Goal: Task Accomplishment & Management: Use online tool/utility

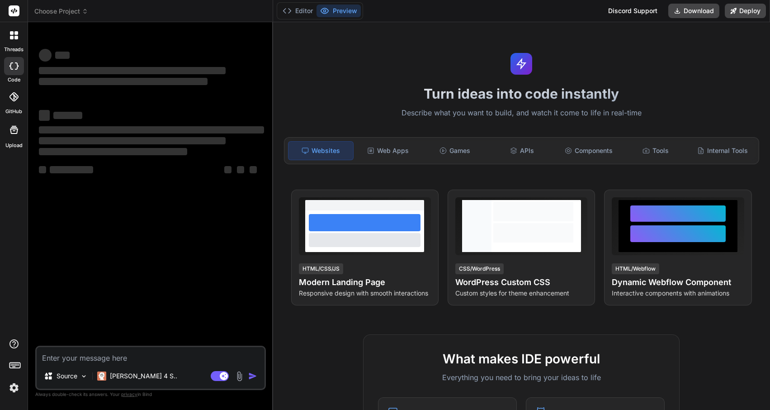
click at [14, 388] on img at bounding box center [13, 387] width 15 height 15
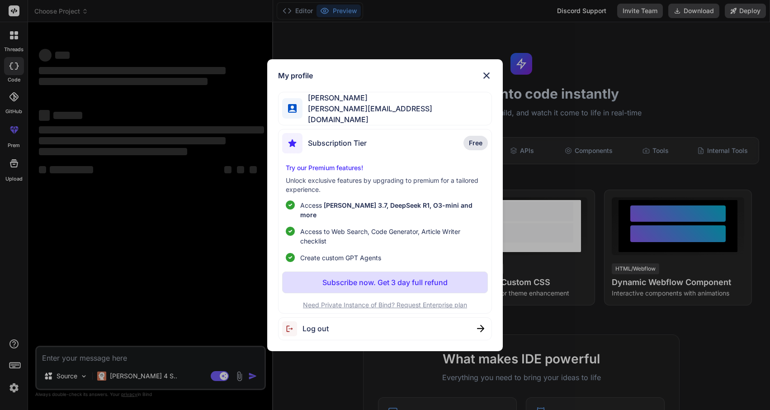
click at [341, 317] on div "Log out" at bounding box center [384, 328] width 213 height 23
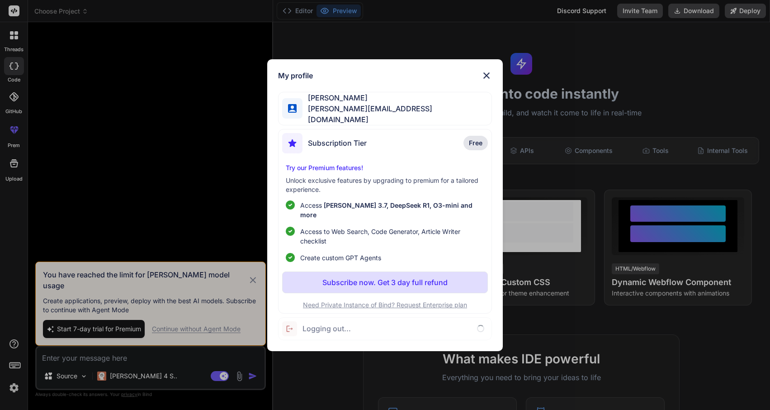
type textarea "x"
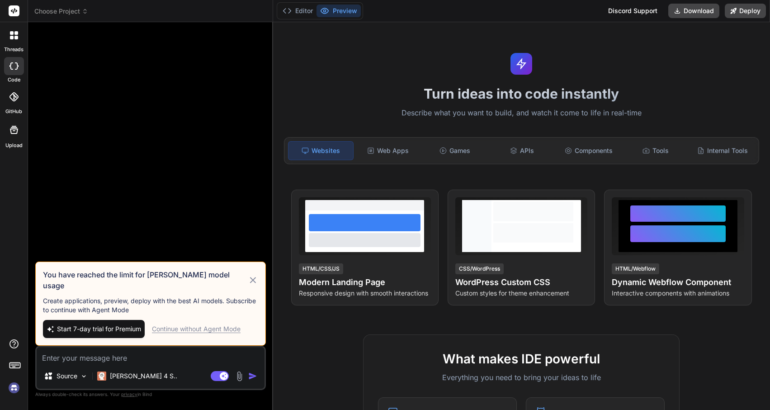
click at [12, 387] on img at bounding box center [13, 387] width 15 height 15
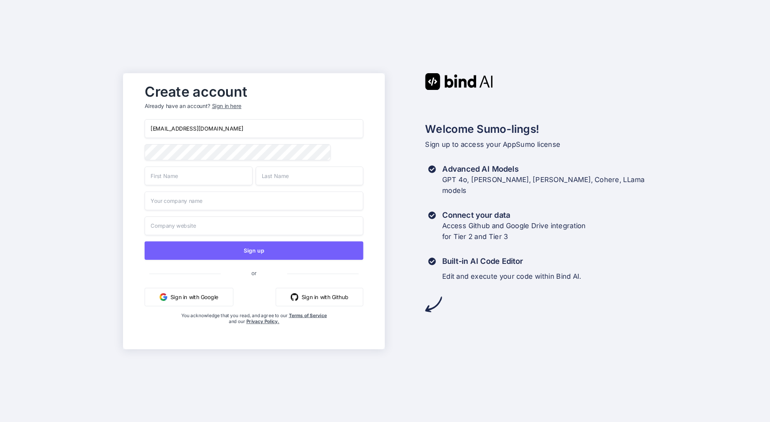
type input "kamzouj@cloudguard.fr"
type input "KARIM"
type input "AMZOUJ"
click at [161, 181] on input "KARIM" at bounding box center [199, 175] width 108 height 19
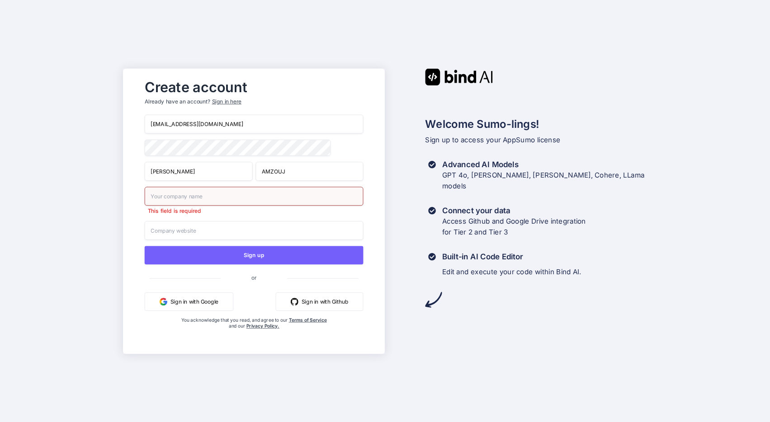
click at [161, 181] on input "KARIM" at bounding box center [199, 171] width 108 height 19
type input "Karim"
type input "k"
type input "CLOUDGUARD"
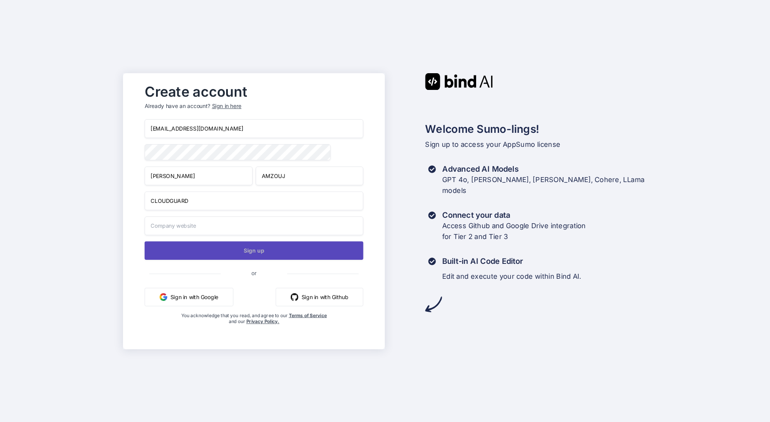
click at [237, 254] on button "Sign up" at bounding box center [254, 250] width 219 height 19
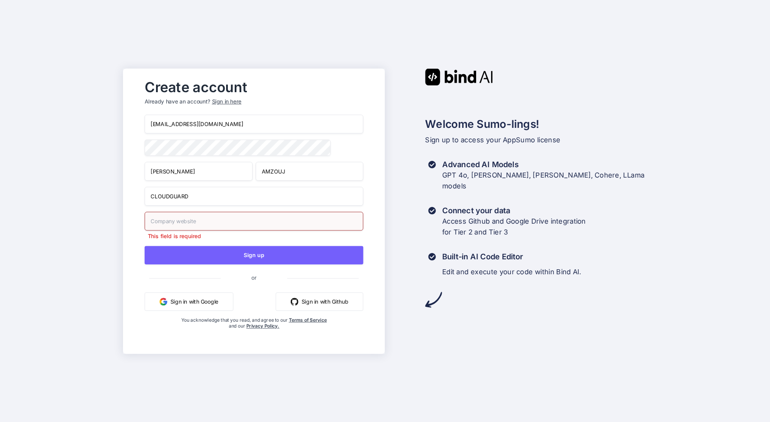
click at [205, 221] on input "text" at bounding box center [254, 221] width 219 height 19
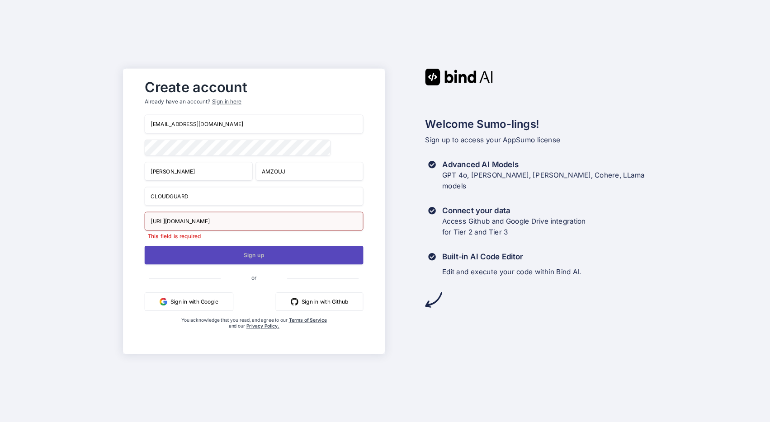
type input "https://www.sentralis.fr"
click at [230, 249] on button "Sign up" at bounding box center [254, 255] width 219 height 19
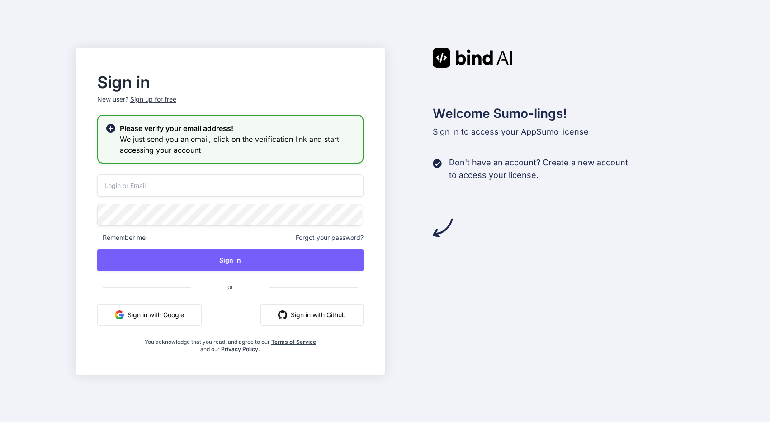
click at [113, 130] on icon at bounding box center [110, 127] width 9 height 9
type input "[EMAIL_ADDRESS][DOMAIN_NAME]"
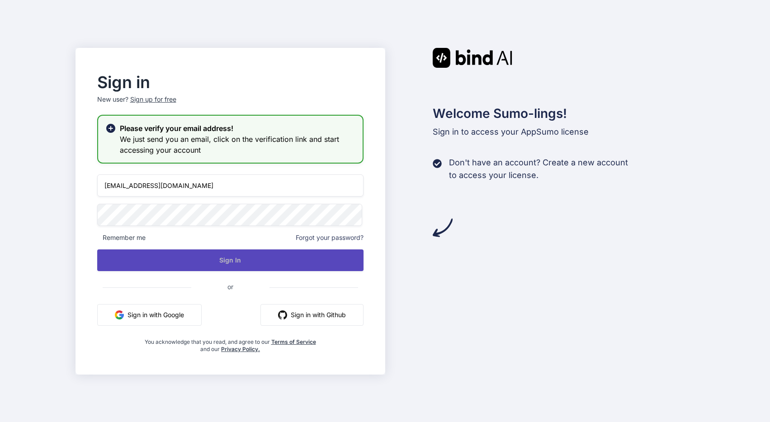
click at [213, 260] on button "Sign In" at bounding box center [230, 261] width 266 height 22
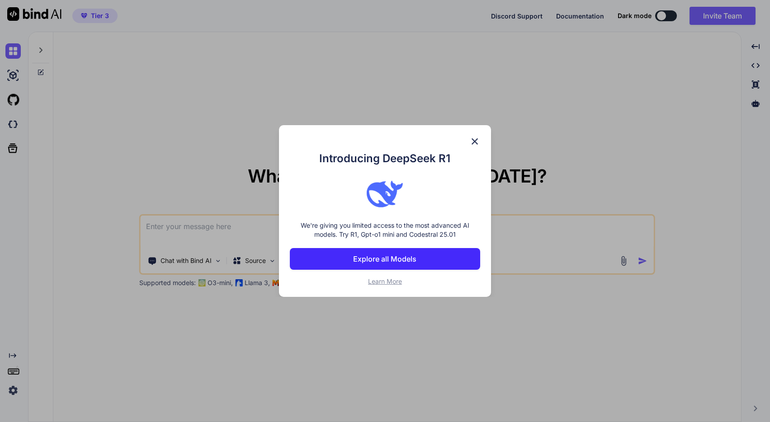
click at [475, 139] on img at bounding box center [474, 141] width 11 height 11
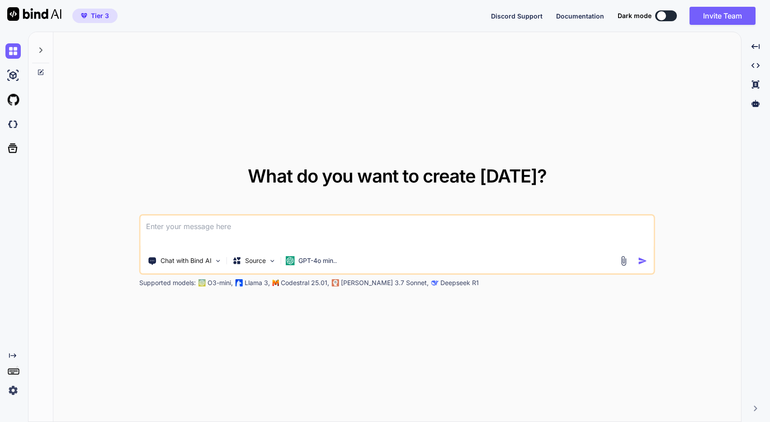
click at [90, 17] on span "Tier 3" at bounding box center [94, 15] width 35 height 9
click at [660, 13] on div at bounding box center [661, 15] width 9 height 9
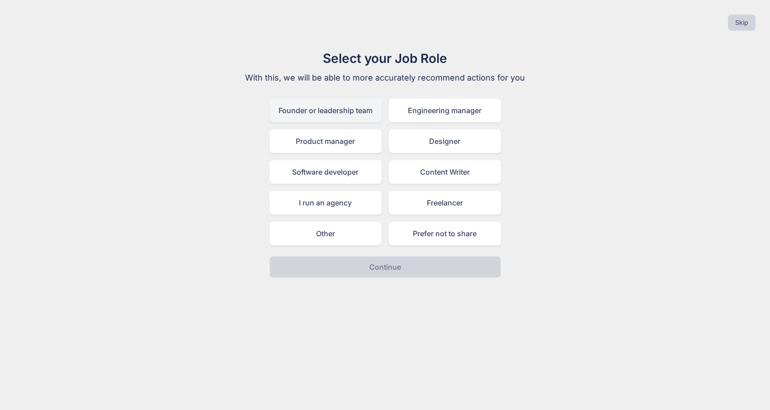
click at [351, 112] on div "Founder or leadership team" at bounding box center [325, 111] width 112 height 24
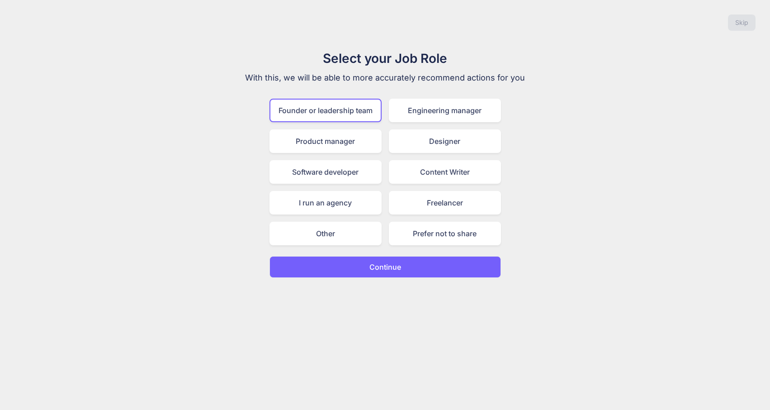
click at [387, 269] on p "Continue" at bounding box center [385, 266] width 32 height 11
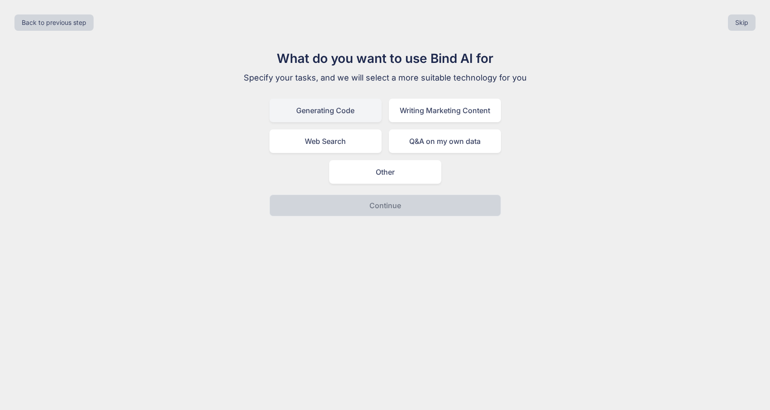
click at [334, 113] on div "Generating Code" at bounding box center [325, 111] width 112 height 24
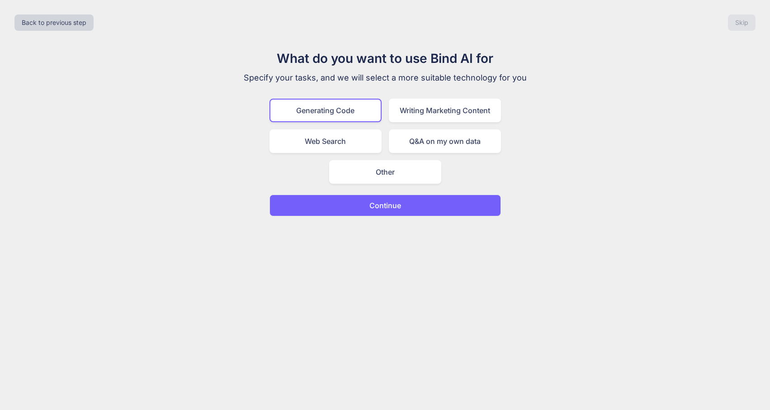
click at [407, 204] on button "Continue" at bounding box center [384, 205] width 231 height 22
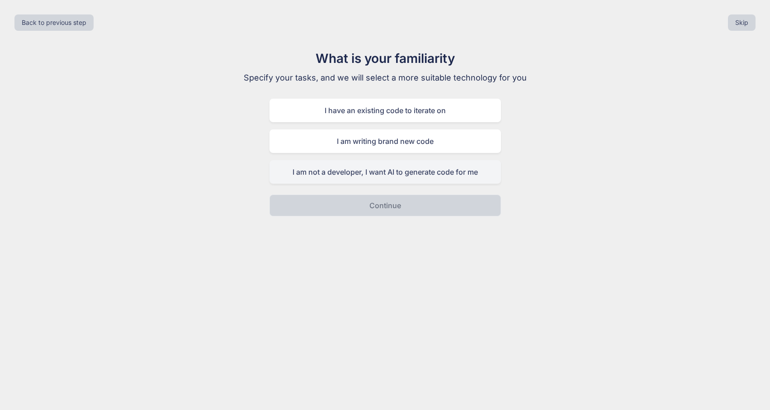
click at [420, 169] on div "I am not a developer, I want AI to generate code for me" at bounding box center [384, 172] width 231 height 24
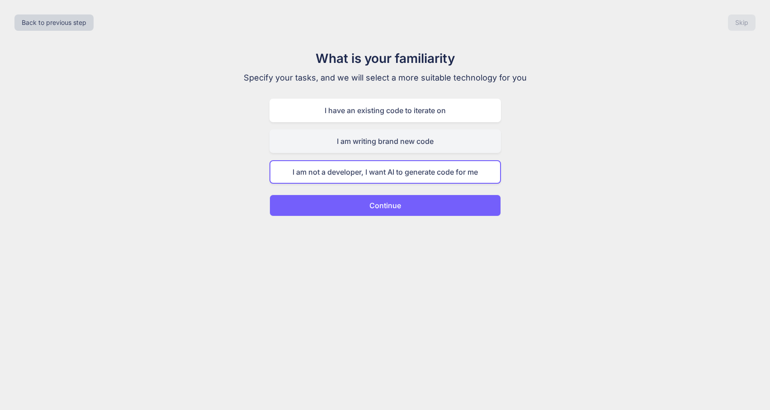
click at [422, 146] on div "I am writing brand new code" at bounding box center [384, 141] width 231 height 24
click at [420, 172] on div "I am not a developer, I want AI to generate code for me" at bounding box center [384, 172] width 231 height 24
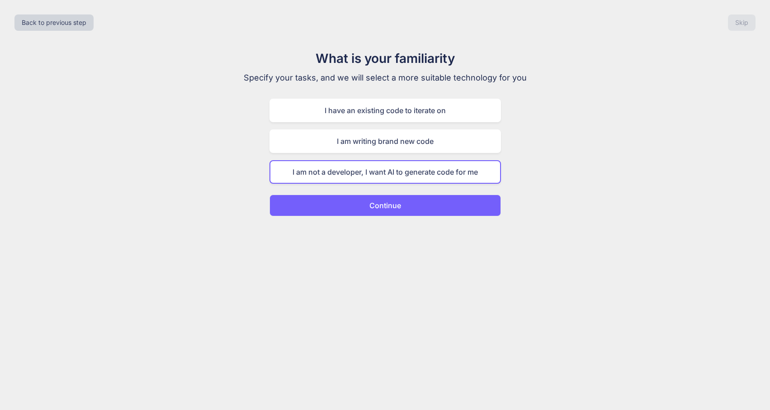
click at [419, 209] on button "Continue" at bounding box center [384, 205] width 231 height 22
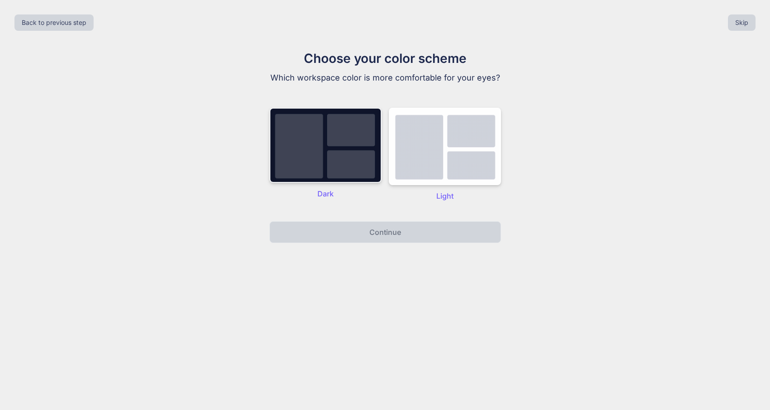
click at [326, 164] on img at bounding box center [325, 145] width 112 height 75
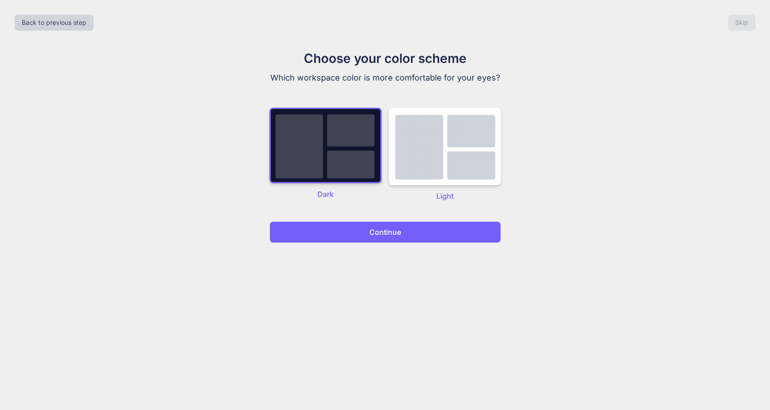
click at [380, 233] on p "Continue" at bounding box center [385, 232] width 32 height 11
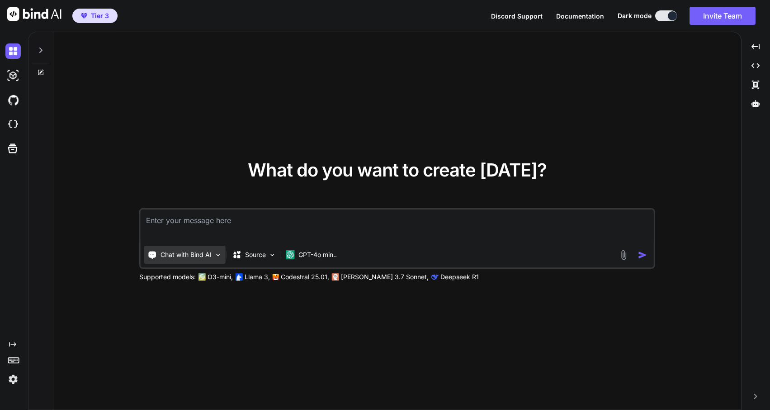
click at [213, 254] on div "Chat with Bind AI" at bounding box center [184, 254] width 81 height 18
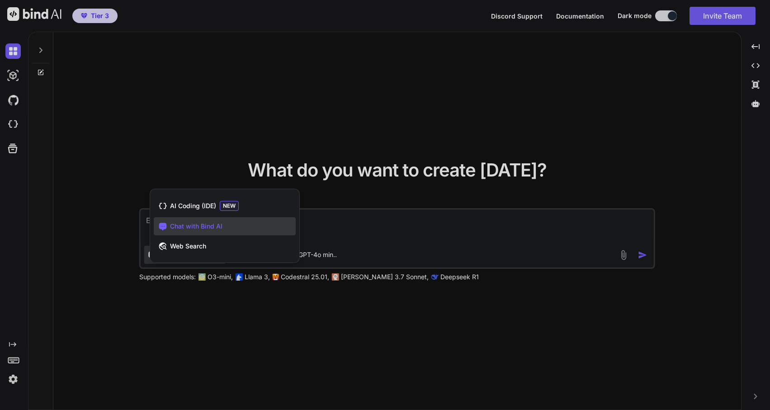
click at [219, 143] on div at bounding box center [385, 205] width 770 height 410
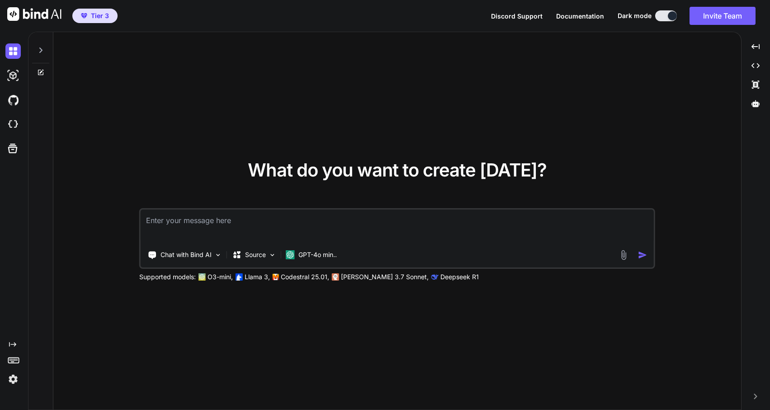
click at [590, 16] on span "Documentation" at bounding box center [580, 16] width 48 height 8
click at [9, 147] on icon at bounding box center [12, 148] width 9 height 9
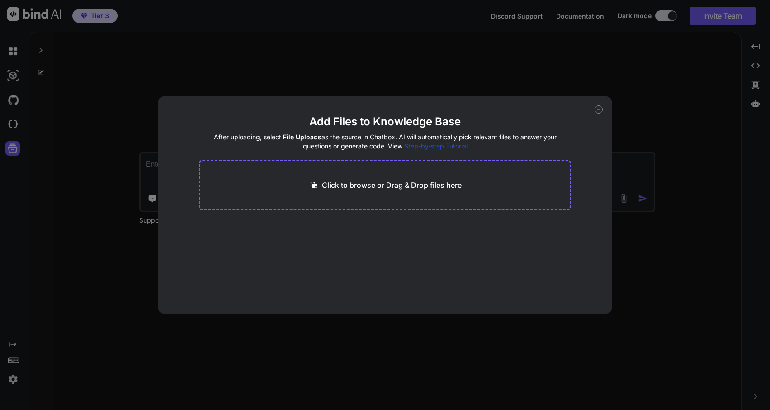
click at [599, 108] on icon at bounding box center [599, 109] width 8 height 8
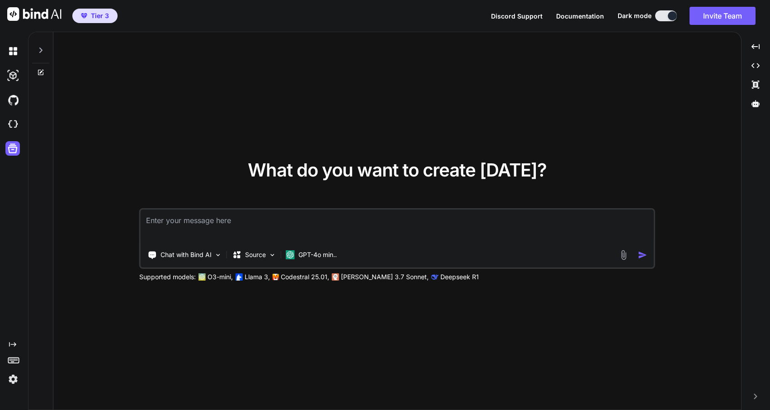
click at [14, 343] on icon at bounding box center [12, 344] width 7 height 5
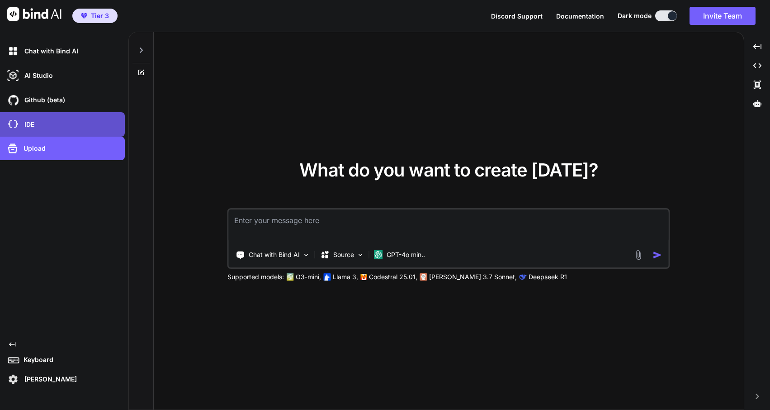
click at [31, 120] on p "IDE" at bounding box center [28, 124] width 14 height 9
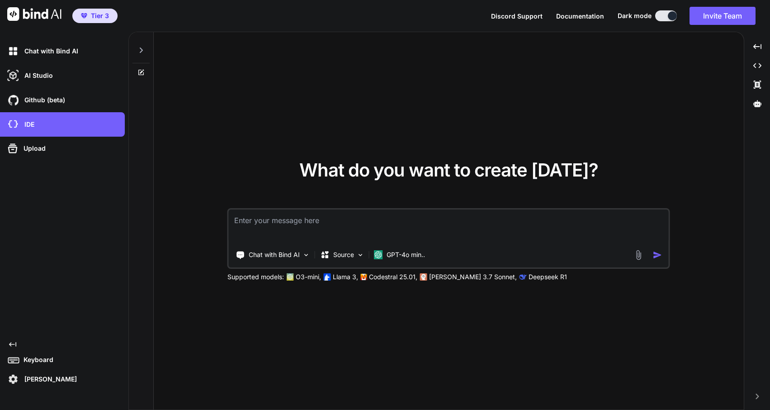
click at [31, 13] on img at bounding box center [34, 14] width 54 height 14
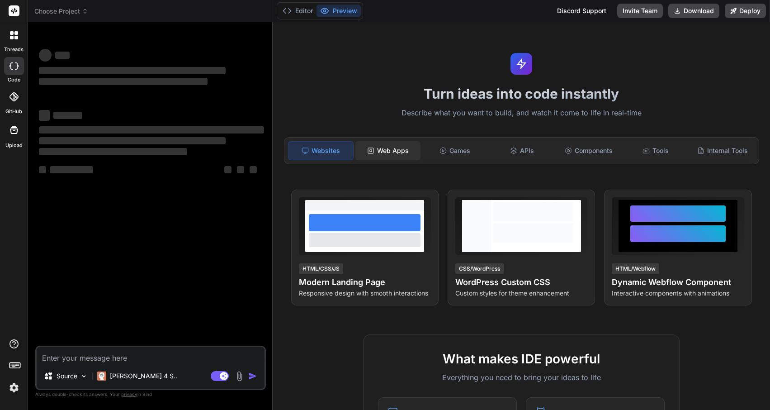
click at [398, 145] on div "Web Apps" at bounding box center [387, 150] width 65 height 19
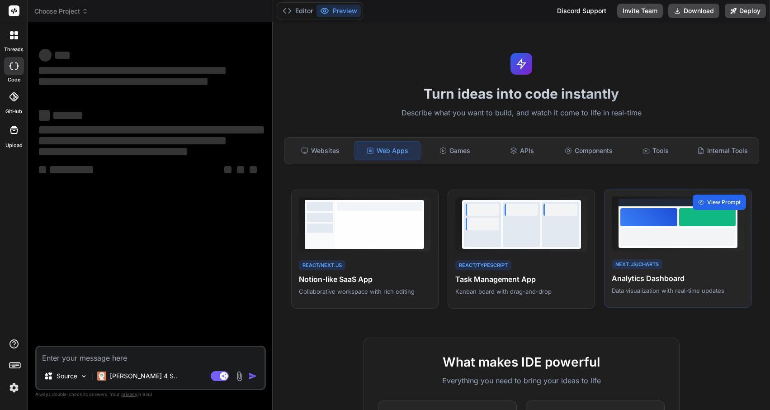
click at [708, 200] on span "View Prompt" at bounding box center [723, 202] width 33 height 8
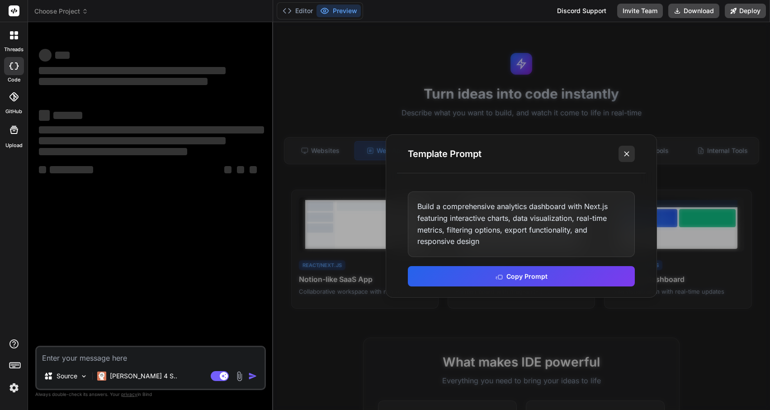
click at [626, 155] on line at bounding box center [626, 153] width 5 height 5
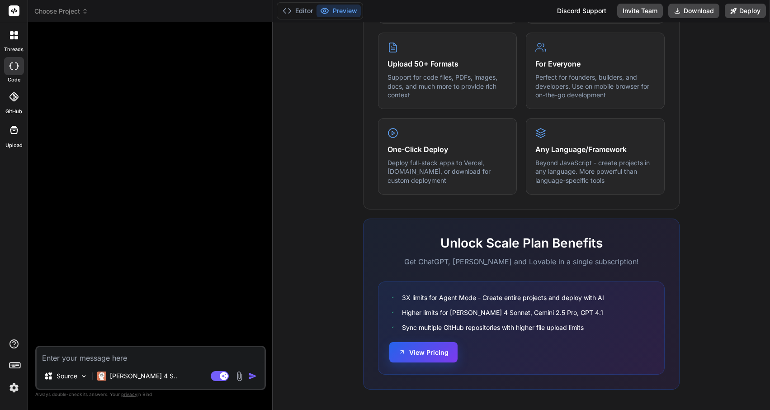
click at [432, 353] on button "View Pricing" at bounding box center [423, 352] width 68 height 20
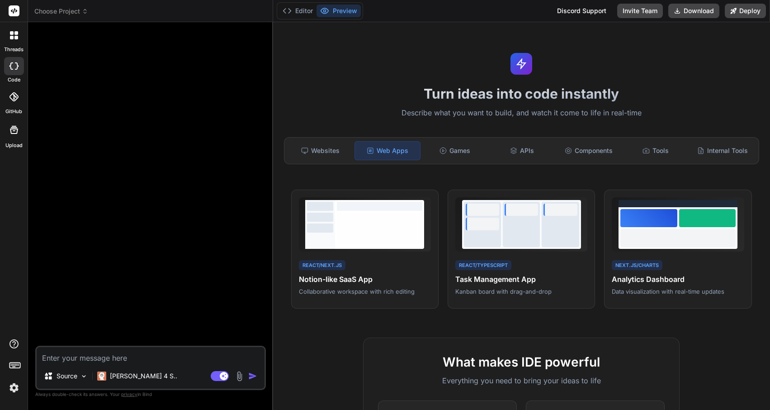
click at [11, 388] on img at bounding box center [13, 387] width 15 height 15
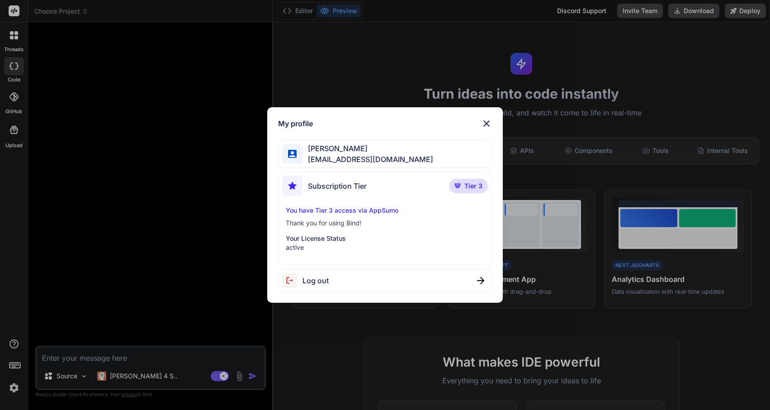
click at [486, 123] on img at bounding box center [486, 123] width 11 height 11
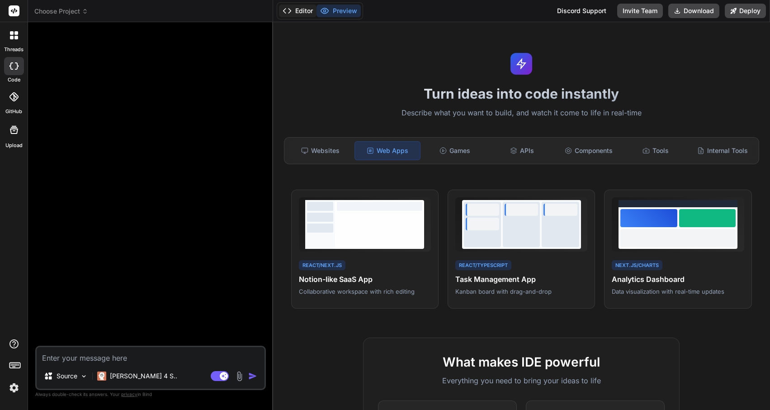
click at [307, 16] on button "Editor" at bounding box center [298, 11] width 38 height 13
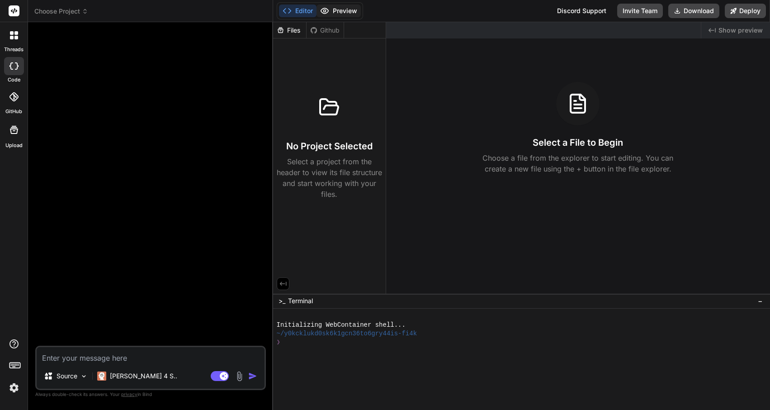
click at [339, 11] on button "Preview" at bounding box center [338, 11] width 44 height 13
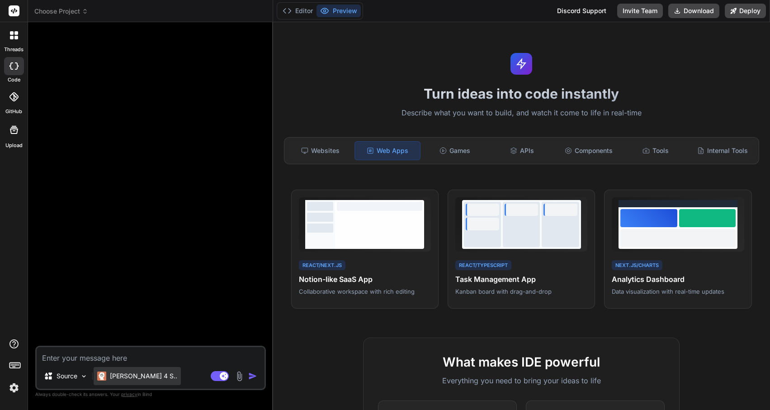
click at [134, 377] on p "Claude 4 S.." at bounding box center [143, 375] width 67 height 9
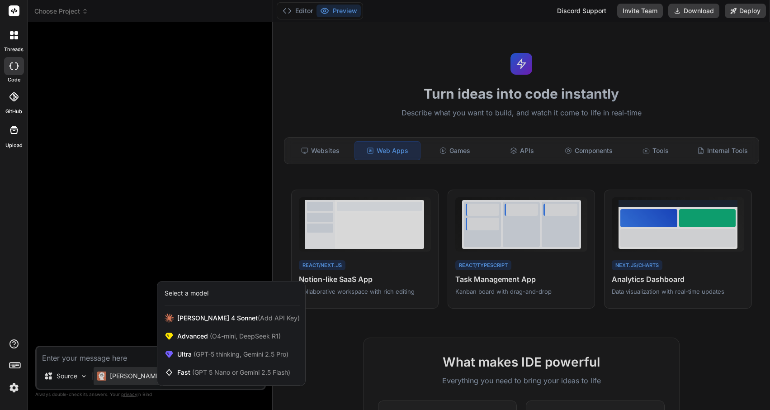
click at [176, 229] on div at bounding box center [385, 205] width 770 height 410
type textarea "x"
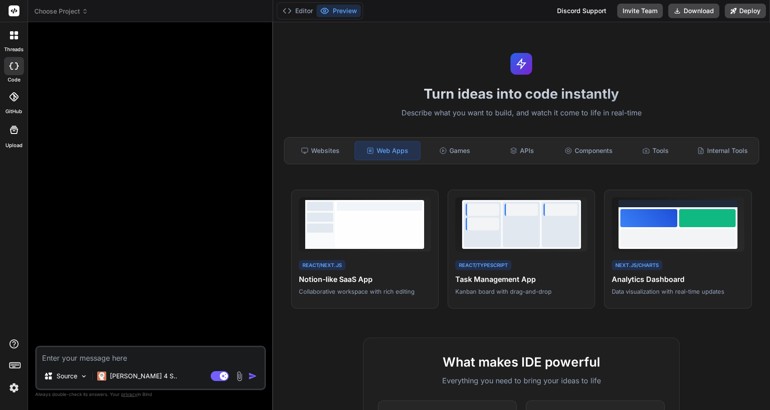
click at [12, 32] on icon at bounding box center [12, 33] width 4 height 4
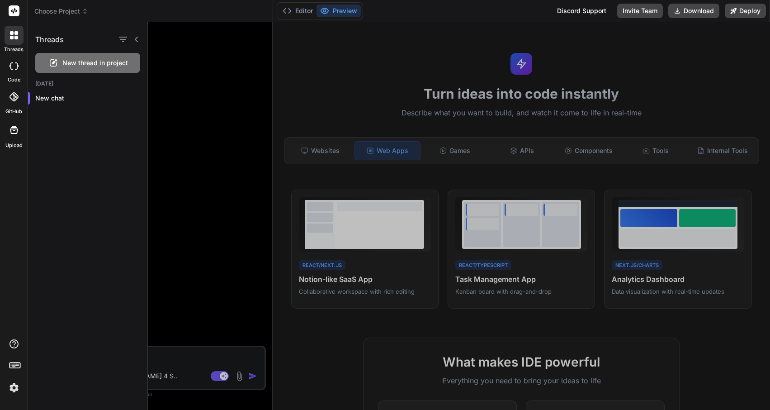
click at [12, 32] on icon at bounding box center [12, 33] width 4 height 4
click at [17, 17] on div at bounding box center [14, 11] width 28 height 22
click at [17, 13] on rect at bounding box center [14, 10] width 11 height 11
click at [9, 13] on rect at bounding box center [14, 10] width 11 height 11
click at [59, 13] on span "Choose Project" at bounding box center [61, 11] width 54 height 9
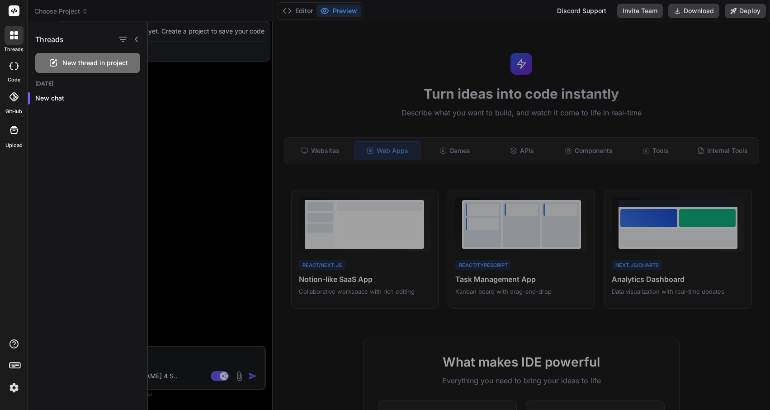
click at [199, 32] on div at bounding box center [459, 215] width 622 height 387
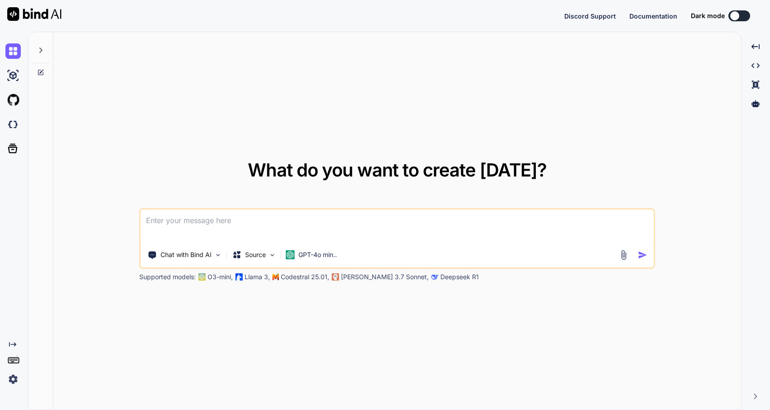
click at [741, 13] on button at bounding box center [739, 15] width 22 height 11
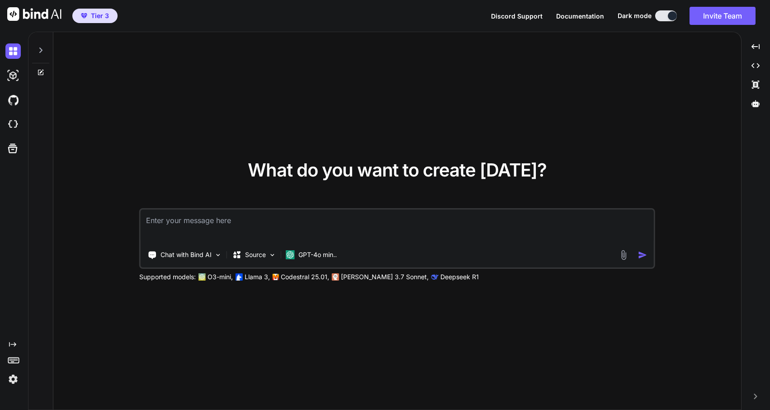
click at [736, 14] on button "Invite Team" at bounding box center [722, 16] width 66 height 18
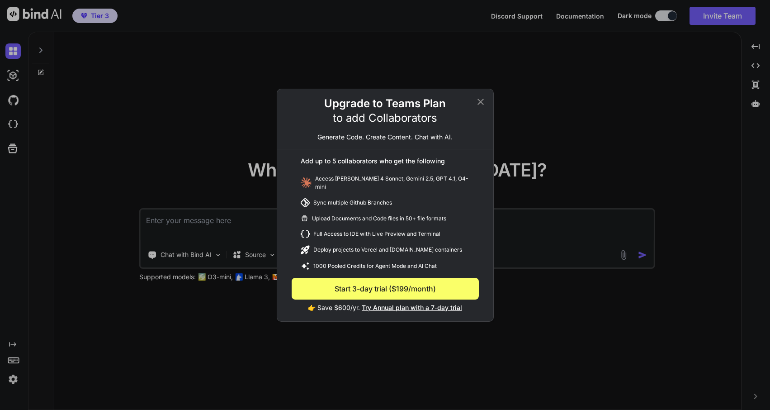
click at [481, 103] on icon at bounding box center [480, 101] width 11 height 11
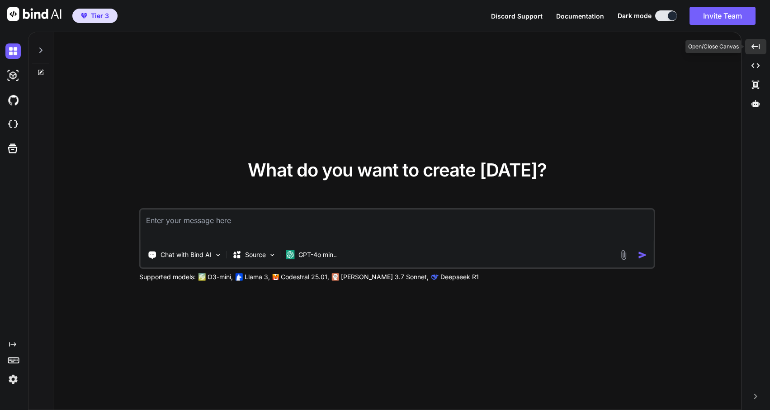
click at [762, 50] on div "Created with Pixso." at bounding box center [755, 46] width 21 height 15
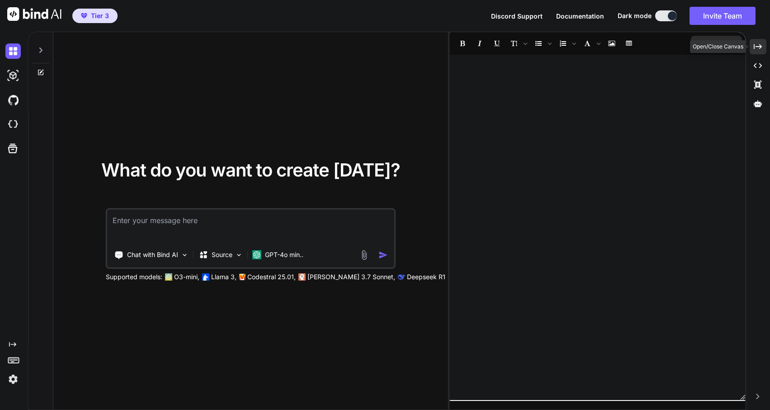
click at [762, 50] on icon "Created with Pixso." at bounding box center [758, 46] width 8 height 8
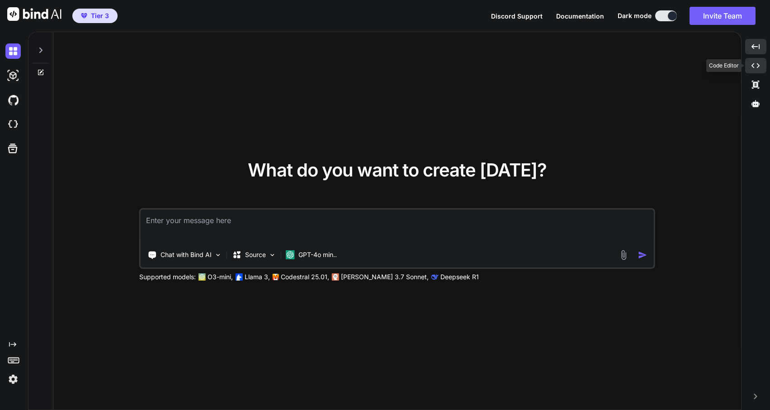
click at [756, 65] on icon "Created with Pixso." at bounding box center [755, 65] width 8 height 8
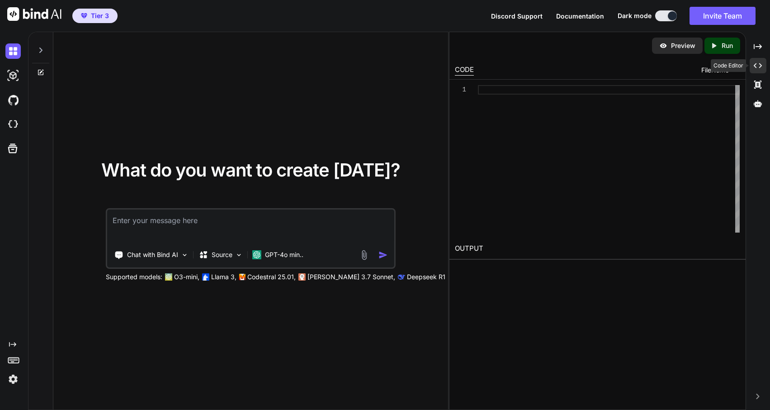
click at [756, 65] on icon "Created with Pixso." at bounding box center [758, 65] width 8 height 8
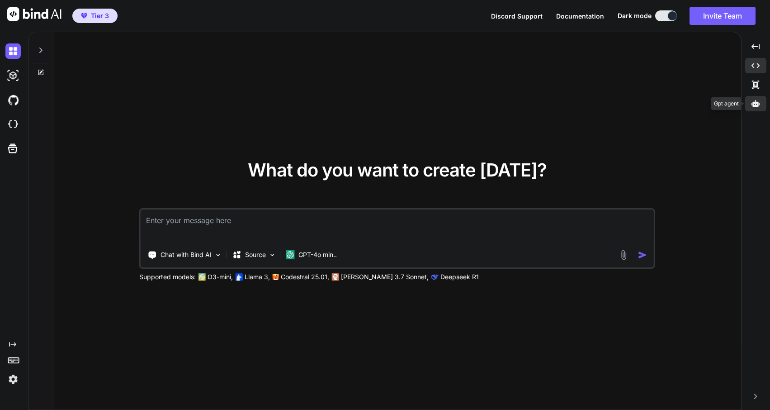
click at [757, 102] on icon at bounding box center [755, 103] width 8 height 7
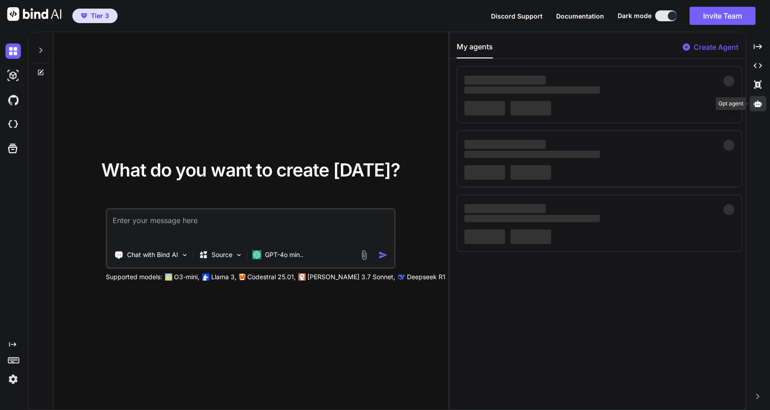
click at [758, 104] on icon at bounding box center [758, 103] width 8 height 7
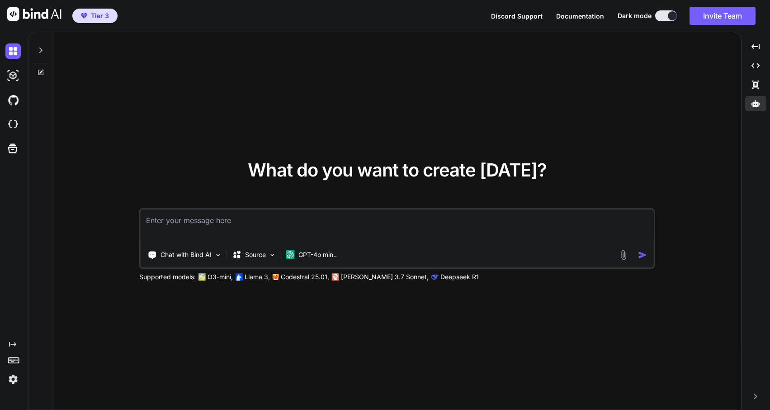
click at [14, 341] on icon "Created with Pixso." at bounding box center [12, 343] width 7 height 7
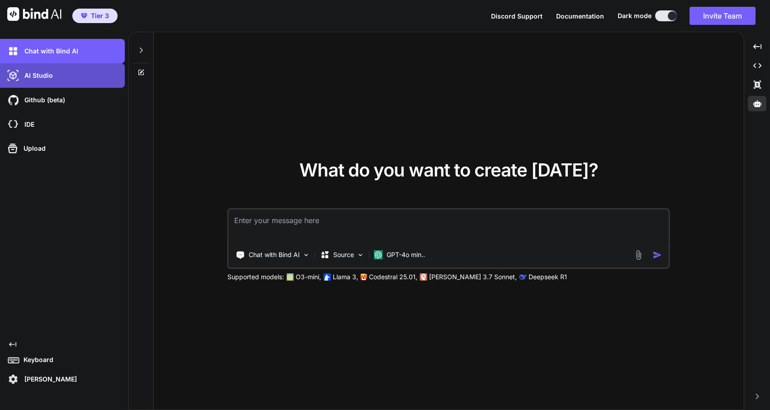
click at [49, 77] on p "AI Studio" at bounding box center [37, 75] width 32 height 9
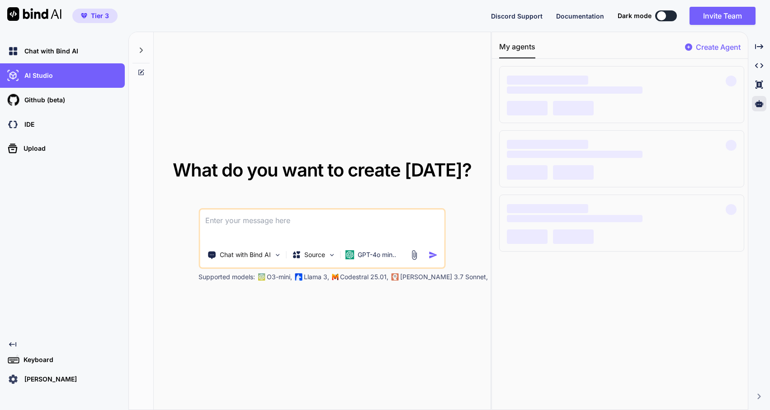
click at [669, 15] on button at bounding box center [666, 15] width 22 height 11
click at [661, 15] on div at bounding box center [661, 15] width 9 height 9
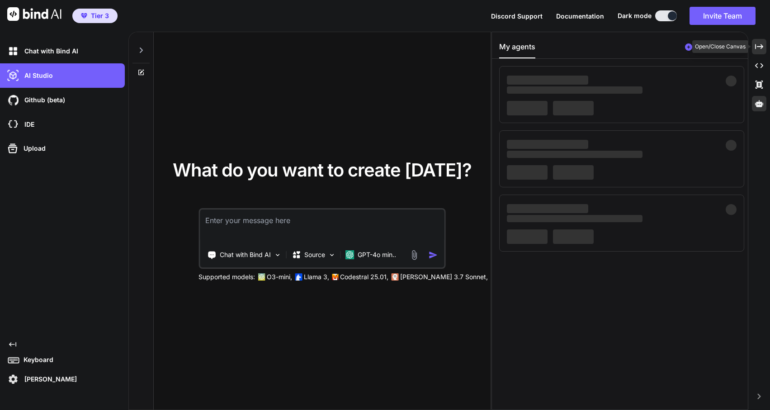
click at [757, 49] on icon "Created with Pixso." at bounding box center [759, 46] width 8 height 8
type textarea "x"
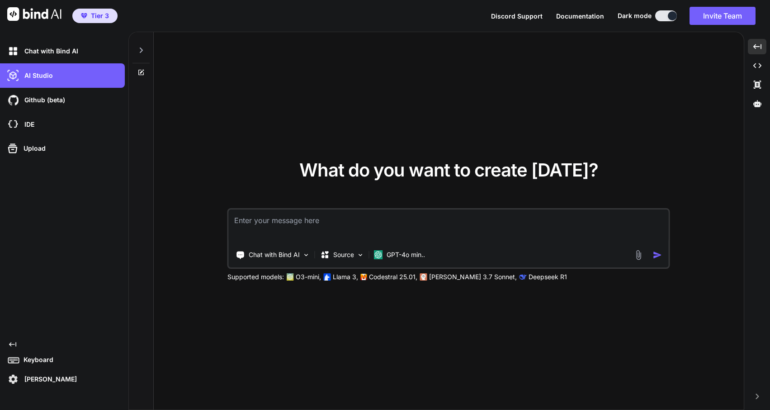
click at [253, 222] on textarea at bounding box center [449, 225] width 440 height 33
paste textarea "Create a SaaS appointment scheduling application similar to Calendly with enter…"
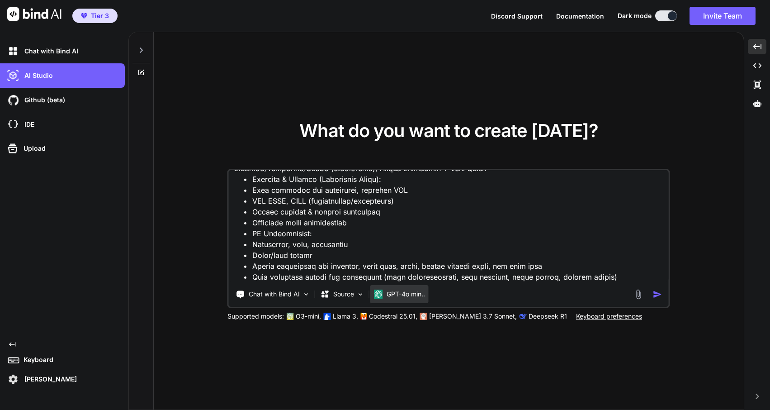
type textarea "Create a SaaS appointment scheduling application similar to Calendly with enter…"
click at [419, 296] on p "GPT-4o min.." at bounding box center [406, 293] width 38 height 9
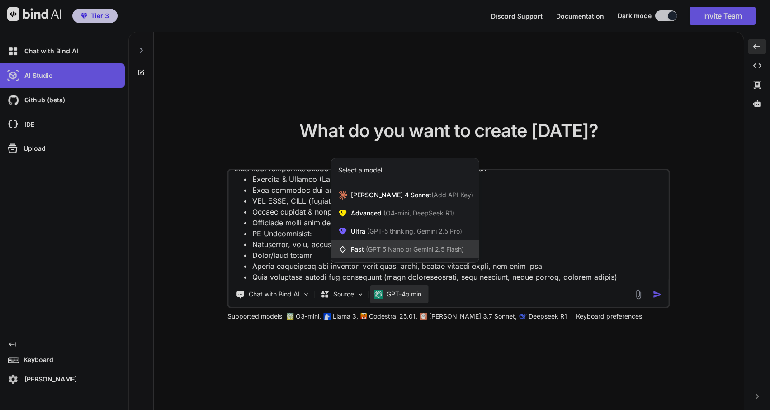
click at [403, 247] on span "(GPT 5 Nano or Gemini 2.5 Flash)" at bounding box center [415, 249] width 98 height 8
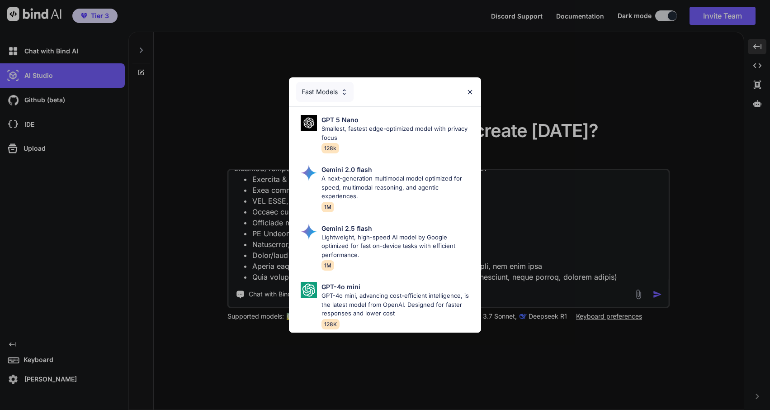
click at [345, 102] on div "Fast Models" at bounding box center [324, 92] width 57 height 20
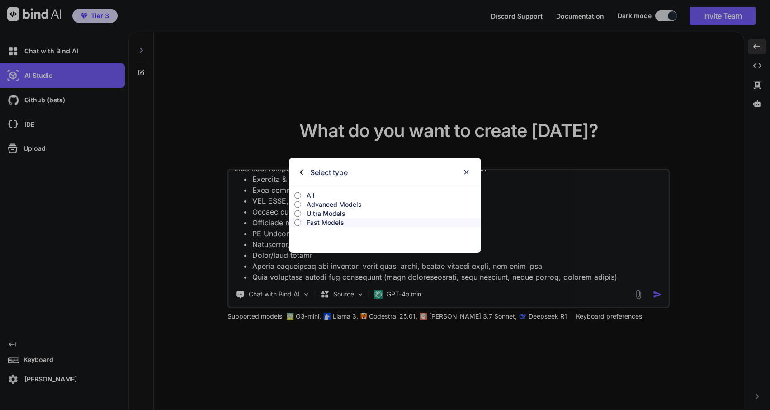
click at [299, 195] on input "All" at bounding box center [297, 195] width 7 height 7
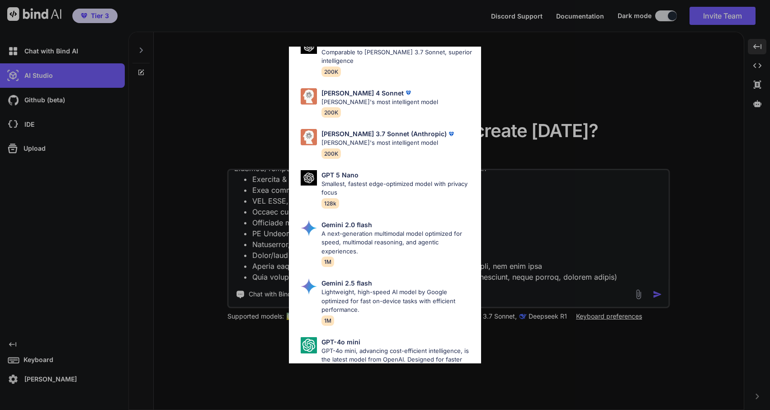
click at [651, 350] on div "All GPT 5 Mini Smaller, fast variant balancing speed and capability for light t…" at bounding box center [385, 205] width 770 height 410
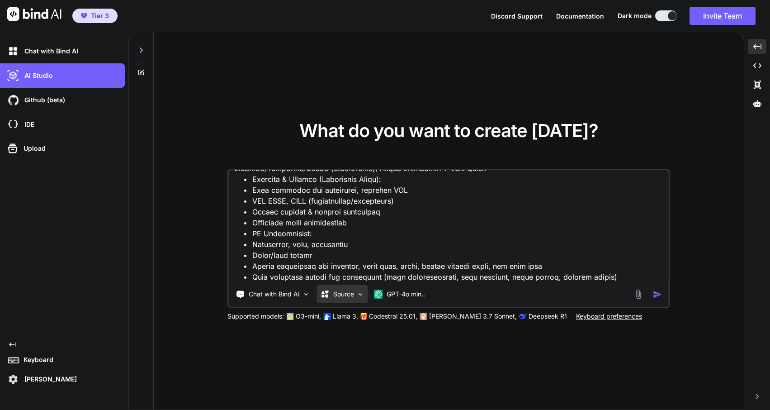
click at [352, 291] on p "Source" at bounding box center [343, 293] width 21 height 9
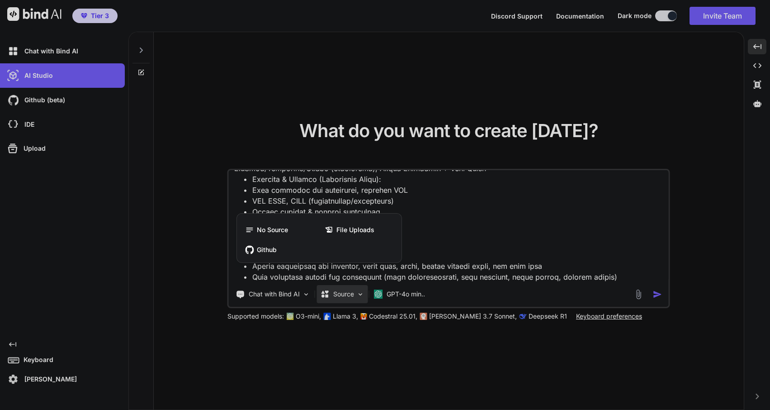
click at [352, 292] on div at bounding box center [385, 205] width 770 height 410
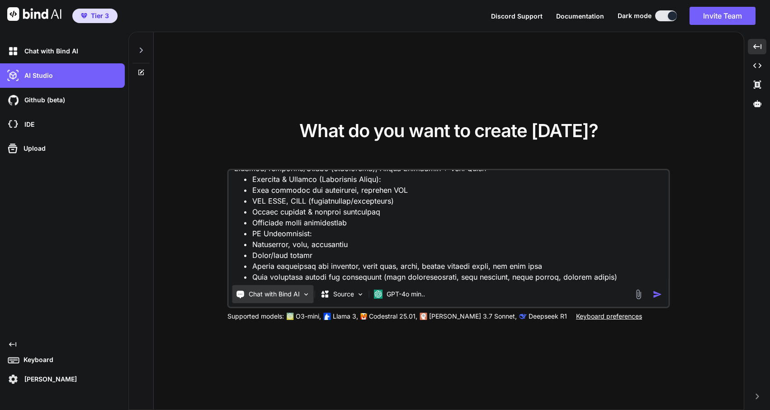
click at [304, 292] on img at bounding box center [306, 294] width 8 height 8
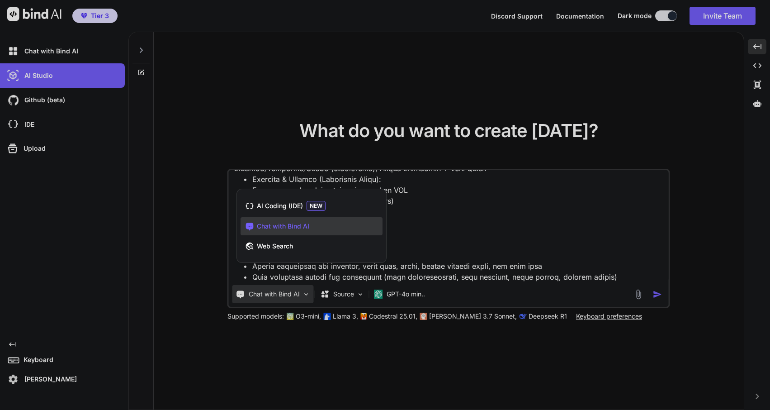
click at [304, 292] on div at bounding box center [385, 205] width 770 height 410
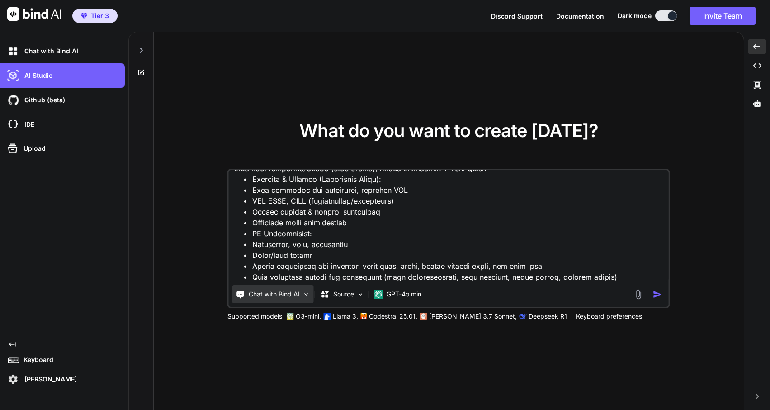
click at [304, 292] on img at bounding box center [306, 294] width 8 height 8
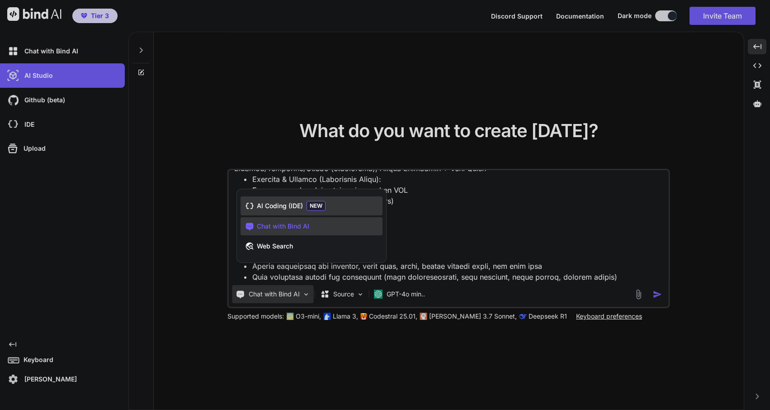
click at [288, 205] on span "AI Coding (IDE)" at bounding box center [280, 205] width 46 height 9
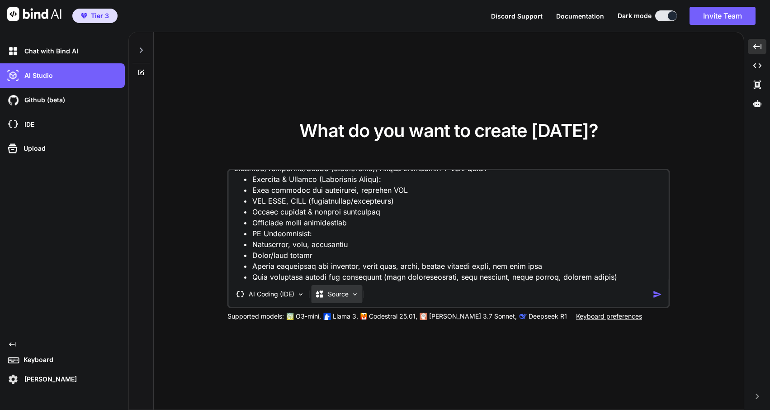
click at [339, 294] on p "Source" at bounding box center [338, 293] width 21 height 9
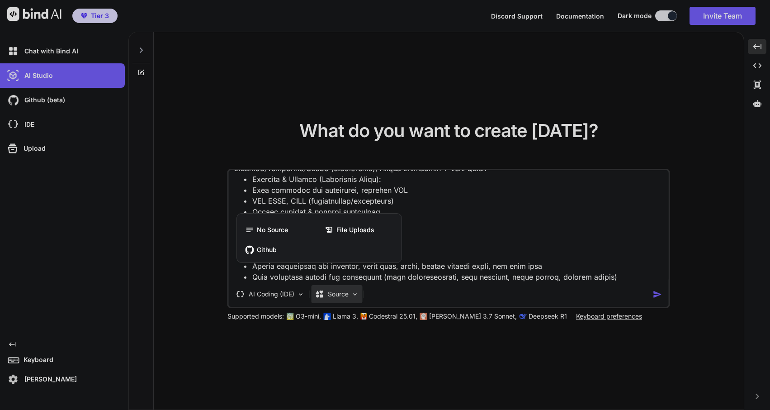
click at [292, 293] on div at bounding box center [385, 205] width 770 height 410
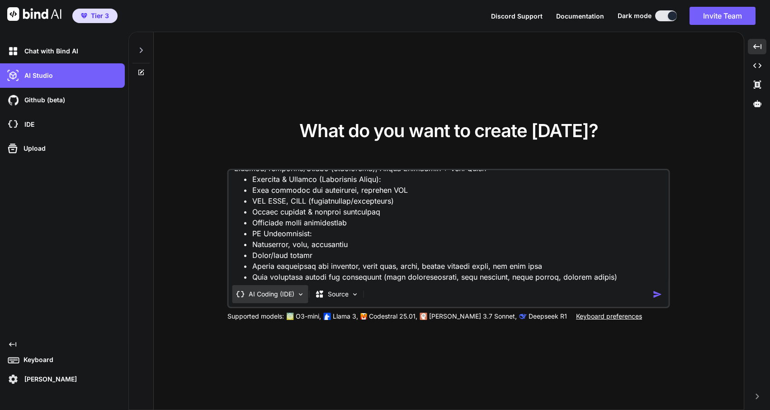
click at [290, 293] on p "AI Coding (IDE)" at bounding box center [272, 293] width 46 height 9
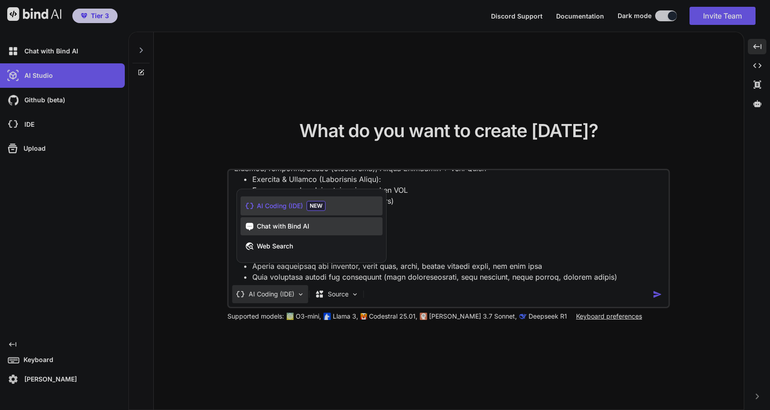
click at [295, 224] on span "Chat with Bind AI" at bounding box center [283, 226] width 52 height 9
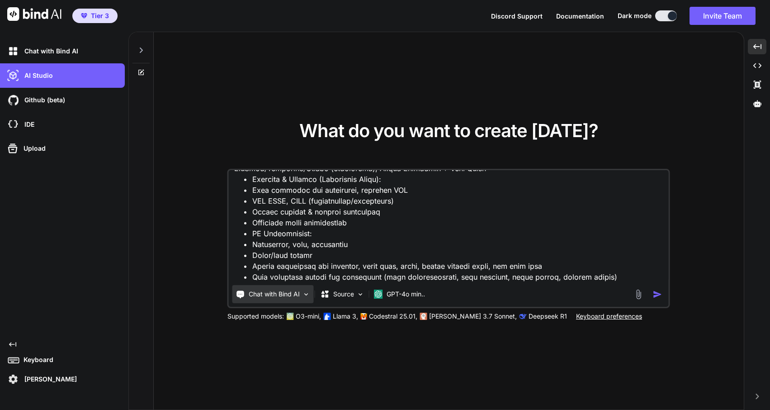
click at [288, 293] on p "Chat with Bind AI" at bounding box center [274, 293] width 51 height 9
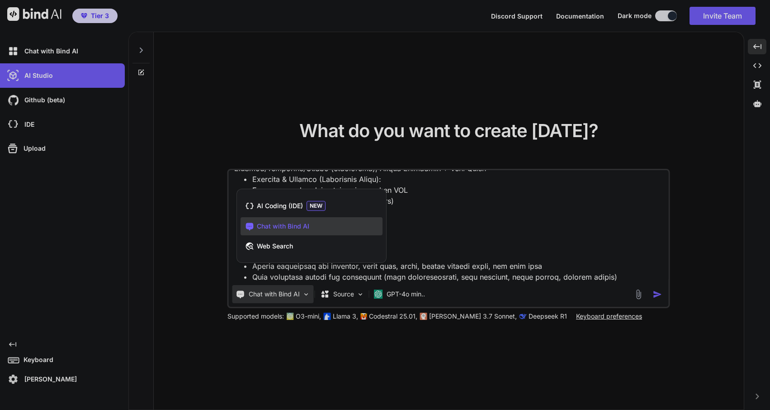
click at [400, 301] on div at bounding box center [385, 205] width 770 height 410
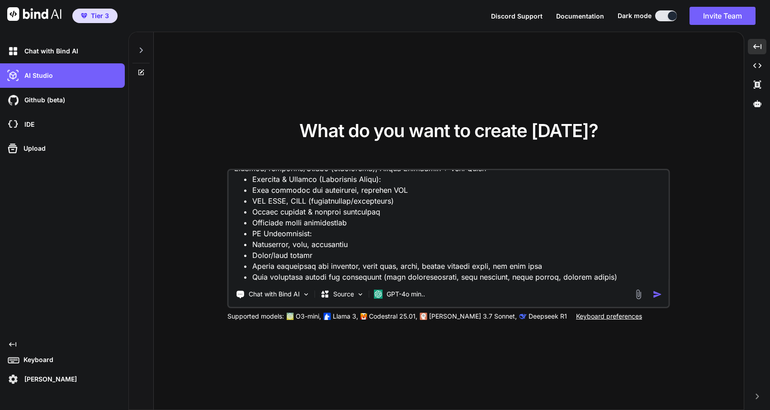
click at [659, 295] on img "button" at bounding box center [657, 293] width 9 height 9
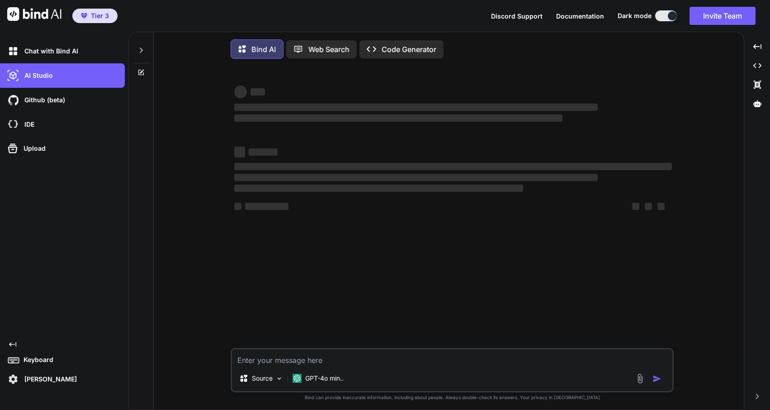
click at [409, 52] on p "Code Generator" at bounding box center [409, 49] width 55 height 11
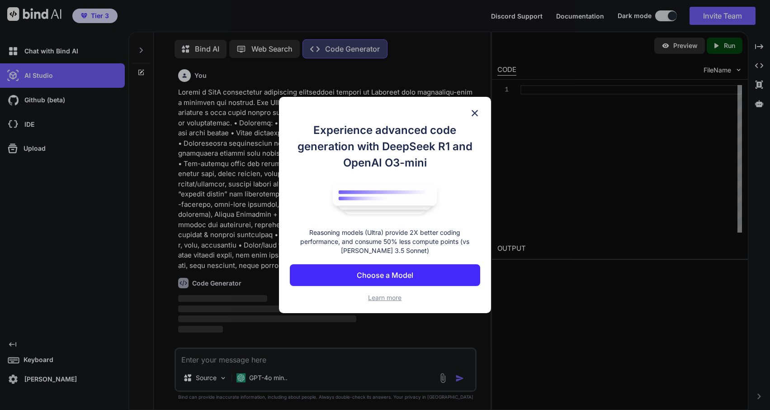
scroll to position [4, 0]
click at [381, 273] on p "Choose a Model" at bounding box center [385, 274] width 57 height 11
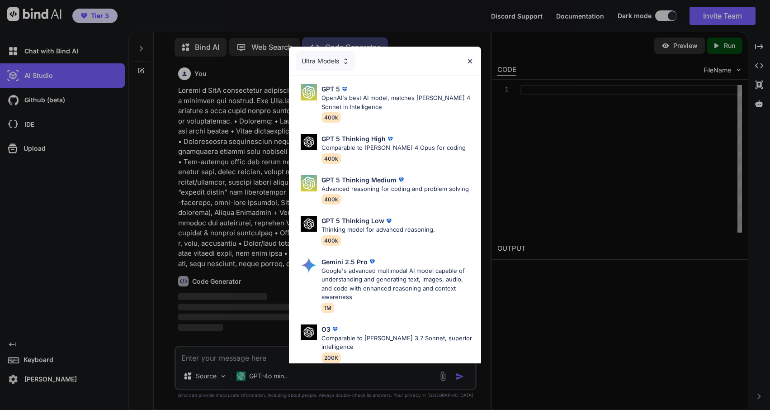
scroll to position [0, 0]
click at [340, 61] on div "Ultra Models" at bounding box center [325, 61] width 59 height 20
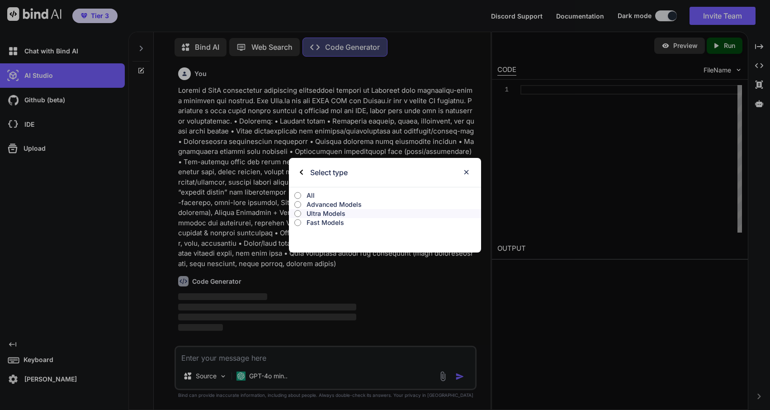
click at [324, 215] on p "Ultra Models" at bounding box center [394, 213] width 175 height 9
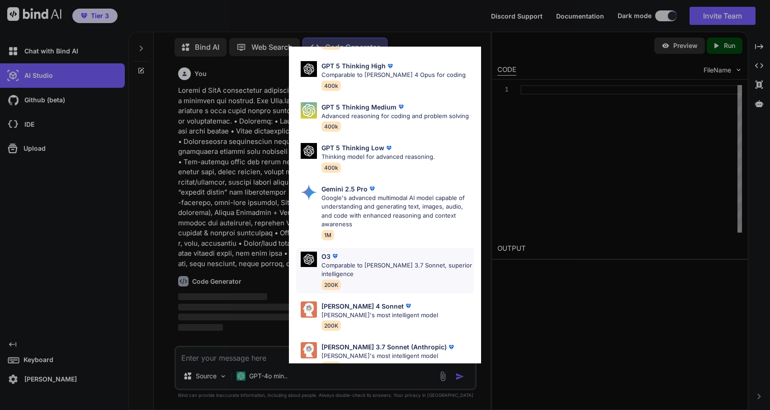
click at [366, 261] on p "Comparable to Claude 3.7 Sonnet, superior intelligence" at bounding box center [397, 270] width 153 height 18
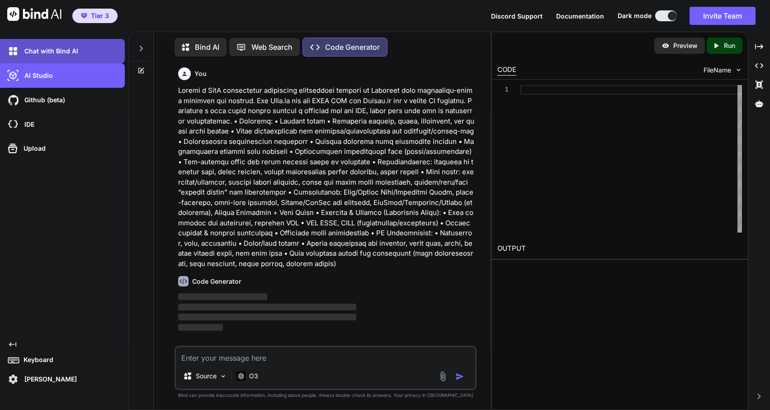
click at [44, 48] on p "Chat with Bind AI" at bounding box center [49, 51] width 57 height 9
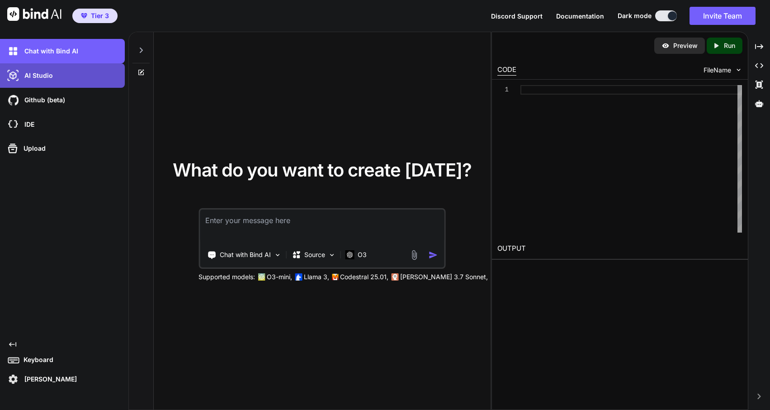
click at [43, 83] on div "AI Studio" at bounding box center [62, 75] width 125 height 24
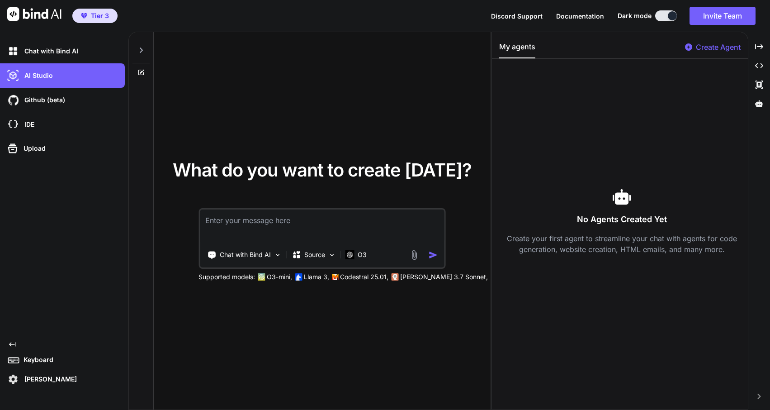
click at [136, 49] on div at bounding box center [140, 47] width 17 height 31
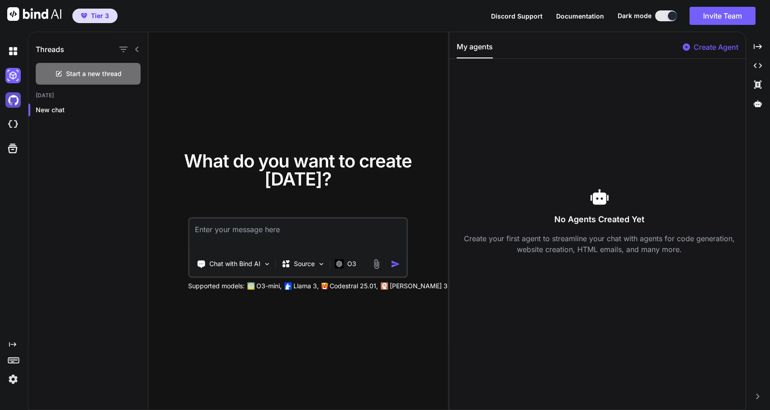
click at [13, 101] on img at bounding box center [12, 99] width 15 height 15
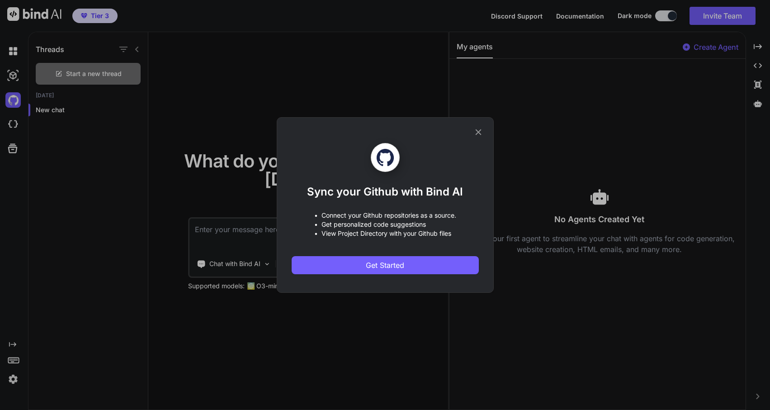
click at [481, 136] on icon at bounding box center [478, 132] width 10 height 10
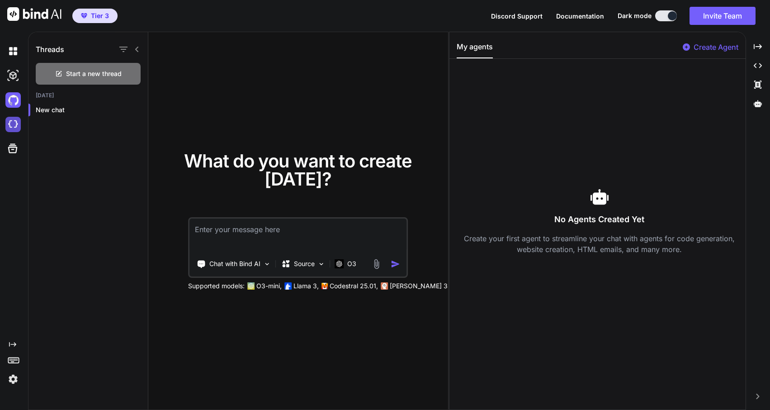
click at [8, 123] on img at bounding box center [12, 124] width 15 height 15
click at [13, 53] on img at bounding box center [12, 50] width 15 height 15
click at [50, 112] on p "New chat" at bounding box center [92, 109] width 112 height 9
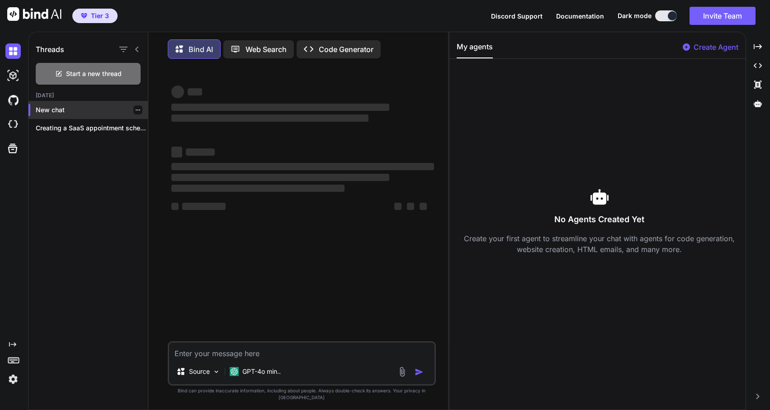
click at [136, 109] on icon "button" at bounding box center [137, 109] width 5 height 5
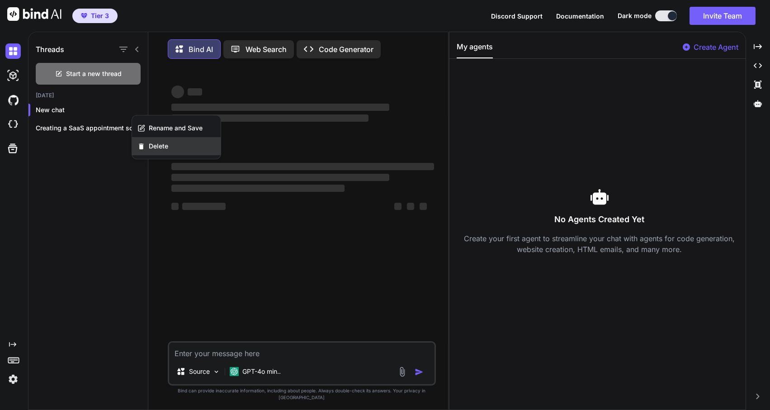
click at [153, 142] on span "Delete" at bounding box center [158, 146] width 19 height 9
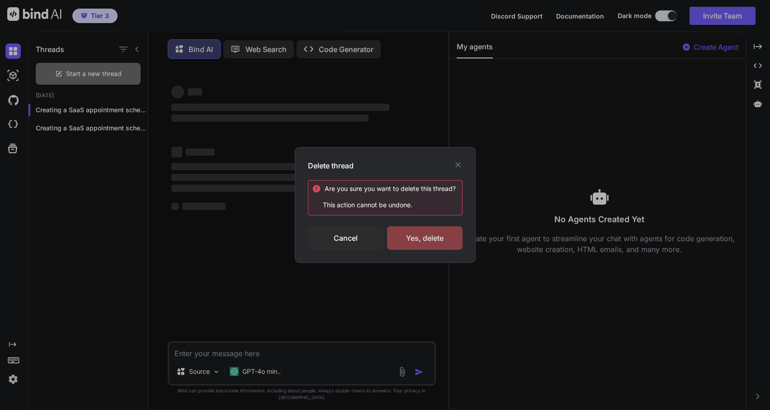
click at [428, 239] on div "Yes, delete" at bounding box center [425, 238] width 76 height 24
click at [101, 127] on div "Delete thread Are you sure you want to delete this thread ? This action cannot …" at bounding box center [385, 205] width 770 height 410
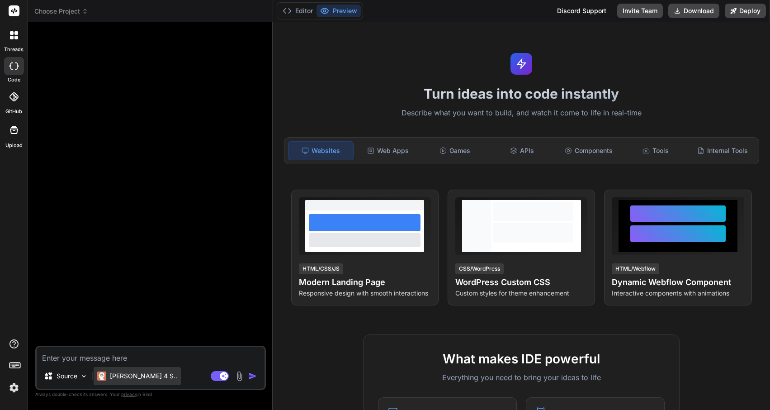
click at [132, 375] on p "[PERSON_NAME] 4 S.." at bounding box center [143, 375] width 67 height 9
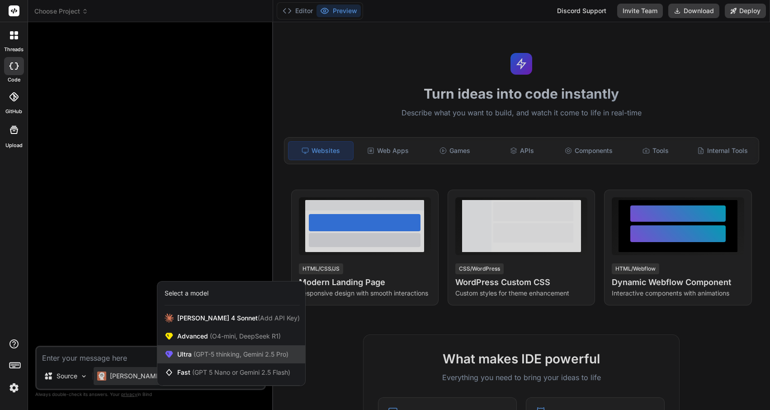
click at [213, 355] on span "(GPT-5 thinking, Gemini 2.5 Pro)" at bounding box center [240, 354] width 97 height 8
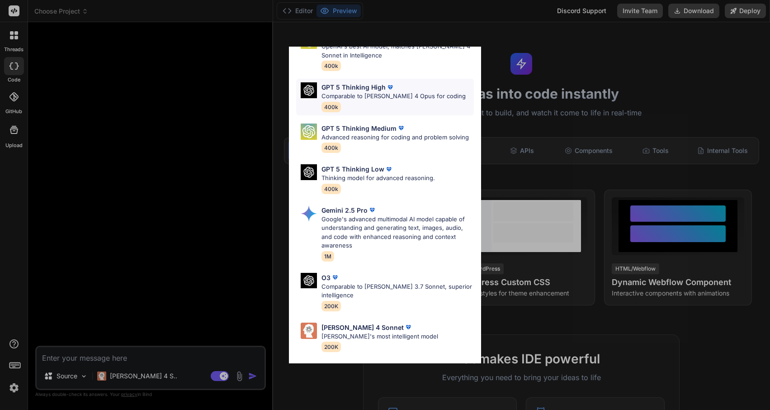
scroll to position [55, 0]
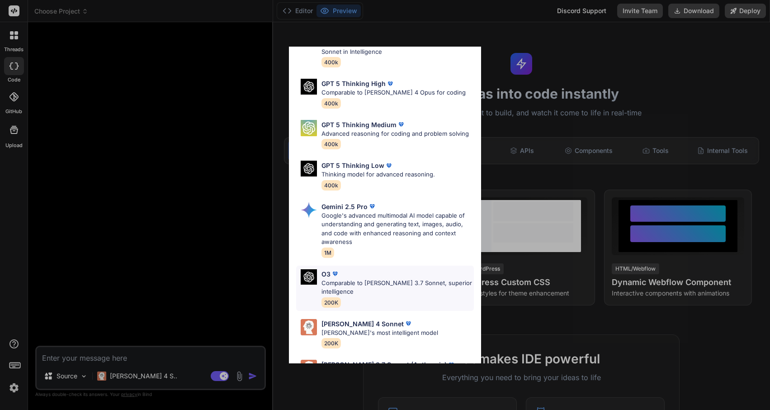
type textarea "x"
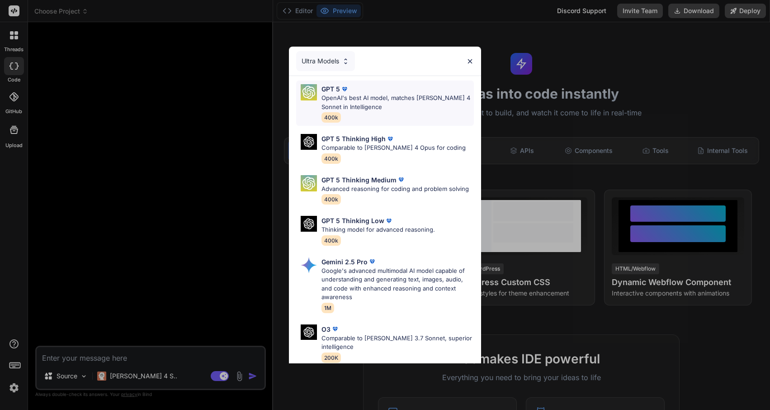
scroll to position [0, 0]
click at [191, 189] on div "Ultra Models GPT 5 OpenAI's best AI model, matches Claude 4 Sonnet in Intellige…" at bounding box center [385, 205] width 770 height 410
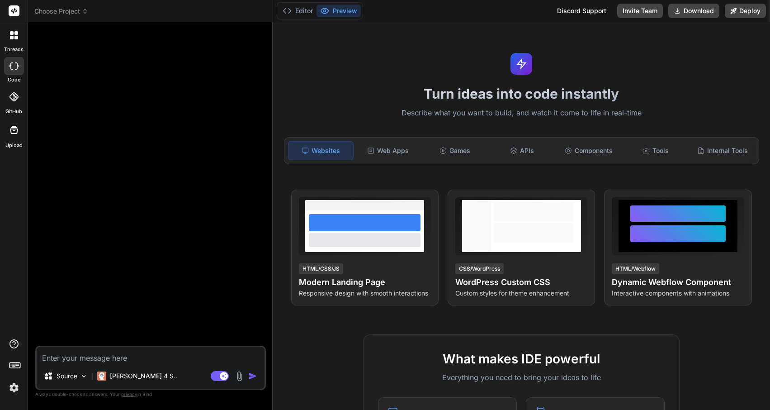
click at [91, 354] on textarea at bounding box center [151, 355] width 228 height 16
paste textarea "Create a SaaS appointment scheduling application similar to Calendly with enter…"
type textarea "Create a SaaS appointment scheduling application similar to Calendly with enter…"
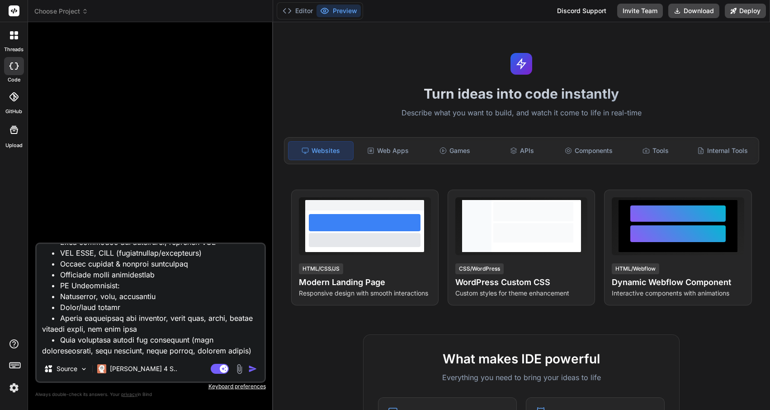
type textarea "x"
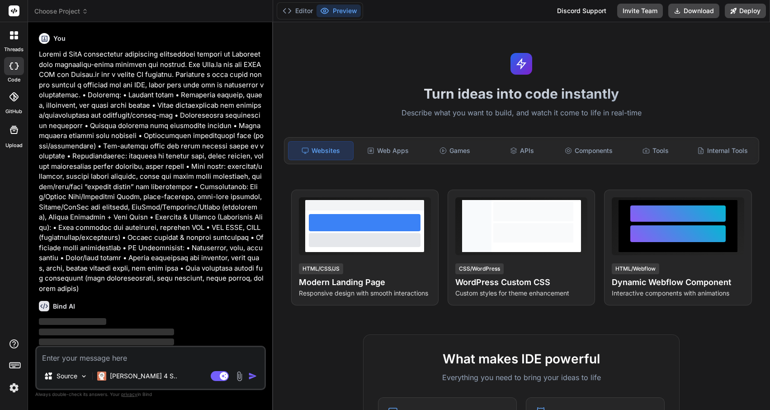
scroll to position [0, 0]
click at [302, 9] on button "Editor" at bounding box center [298, 11] width 38 height 13
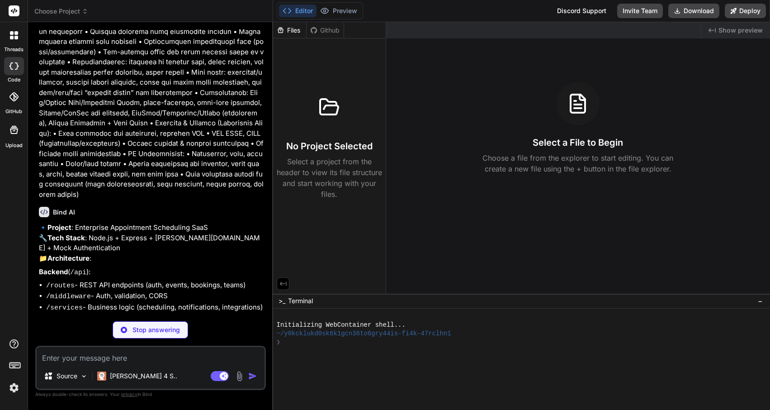
type textarea "x"
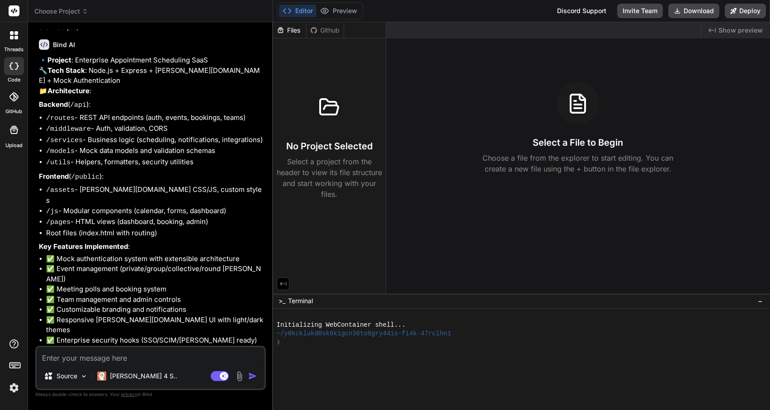
scroll to position [260, 0]
click at [76, 352] on textarea at bounding box center [151, 355] width 228 height 16
type textarea "L"
type textarea "x"
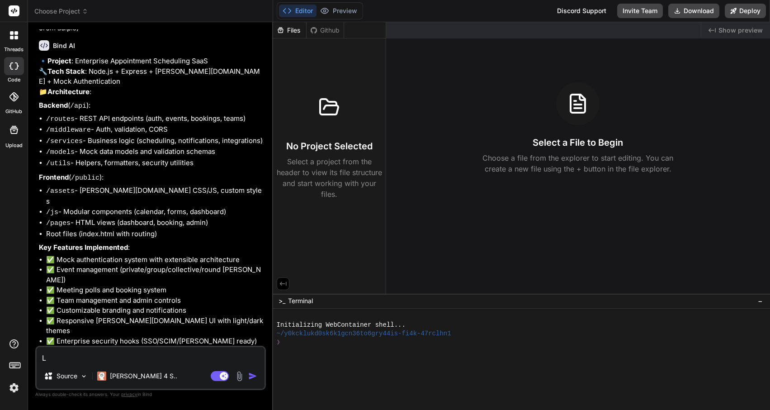
type textarea "Le"
type textarea "x"
type textarea "Let"
type textarea "x"
type textarea "Let'"
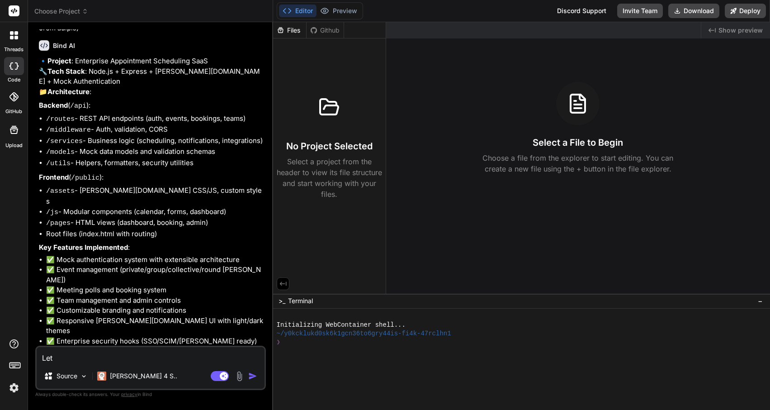
type textarea "x"
type textarea "Let's"
type textarea "x"
type textarea "Let's"
type textarea "x"
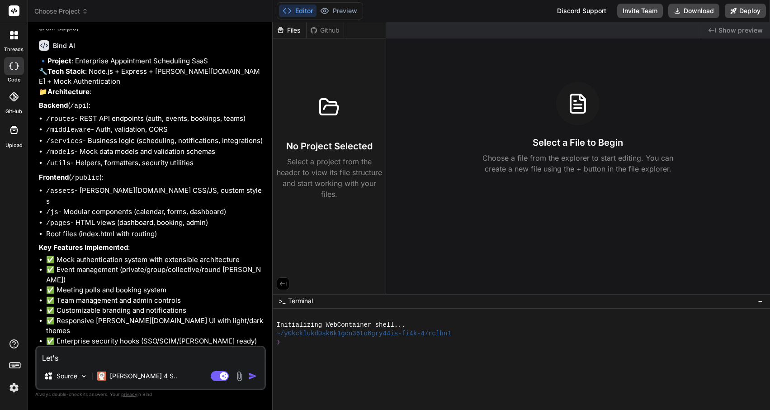
type textarea "Let's g"
type textarea "x"
type textarea "Let's go"
type textarea "x"
type textarea "Let's go"
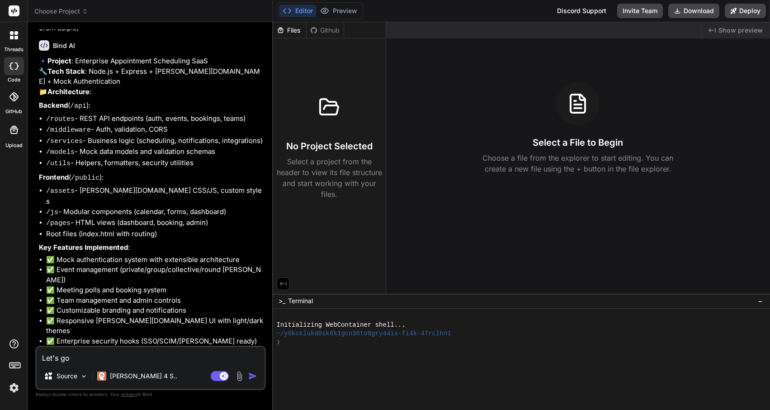
type textarea "x"
type textarea "Let's go !"
type textarea "x"
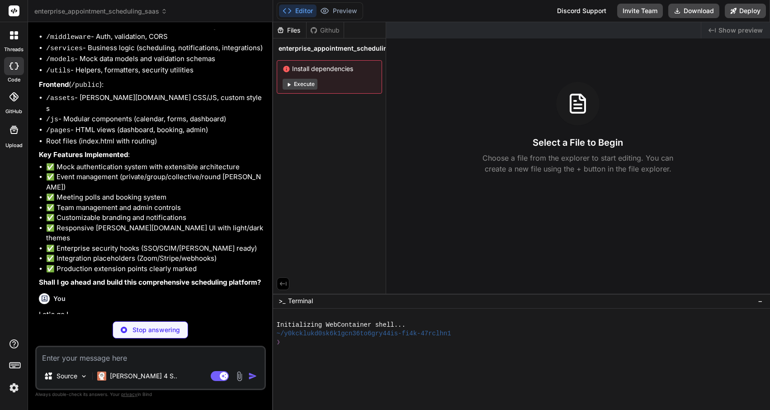
scroll to position [345, 0]
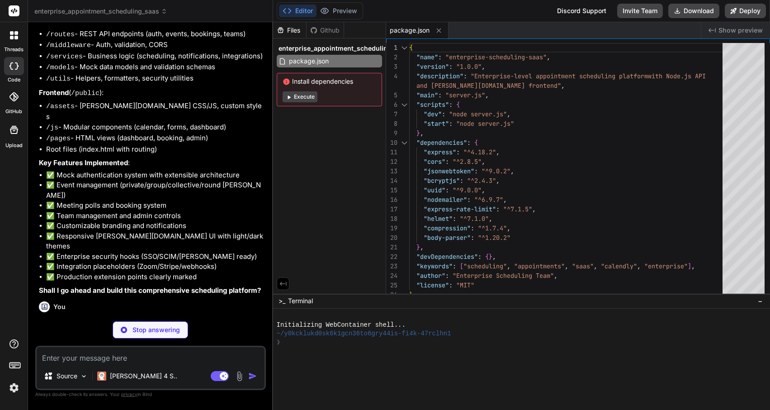
type textarea "x"
type textarea "console.log(`🚀 Enterprise Scheduling Server running on http://localhost:${PORT}…"
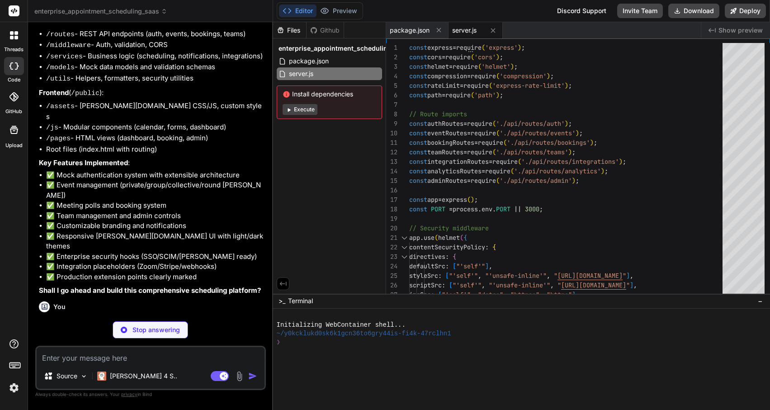
type textarea "x"
type textarea "};"
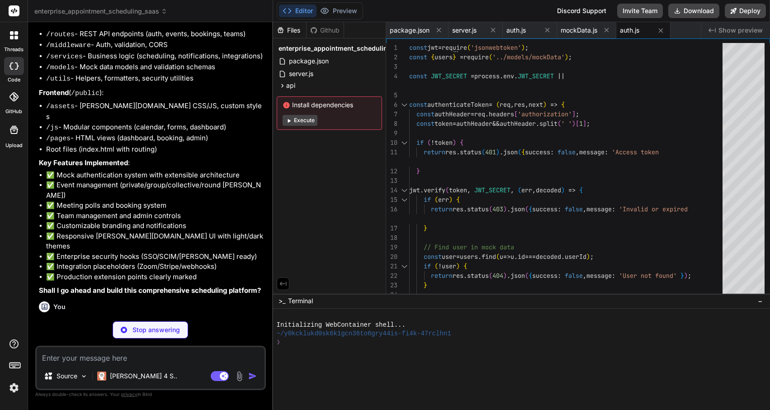
type textarea "x"
type textarea "success: true, message: 'Logged out successfully' }); }); module.exports = rout…"
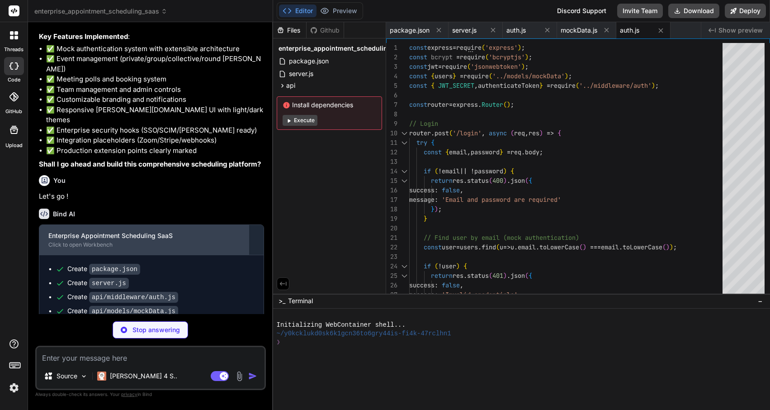
scroll to position [0, 0]
type textarea "x"
type textarea "calendar: { provider: null, calendarId: null } } }; } module.exports = router;"
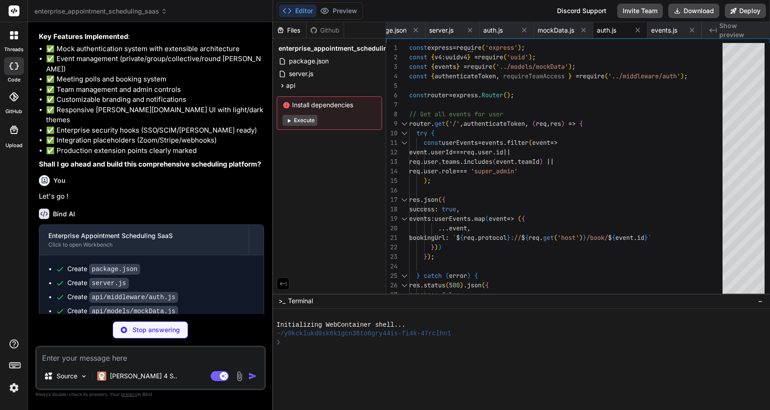
type textarea "x"
type textarea "message: 'Failed to get availability', error: error.message }); } }); module.ex…"
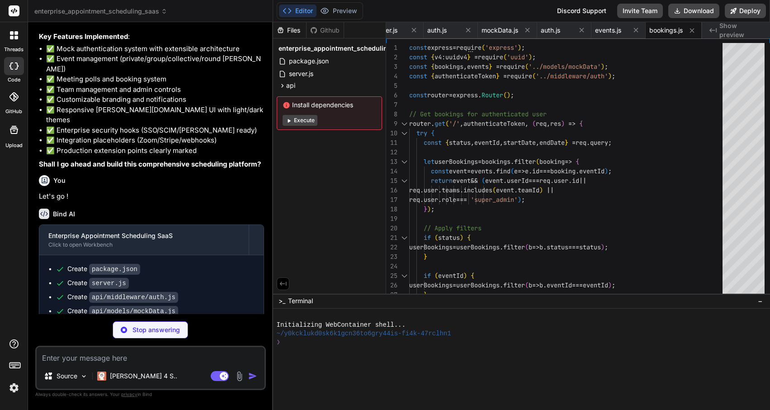
scroll to position [503, 0]
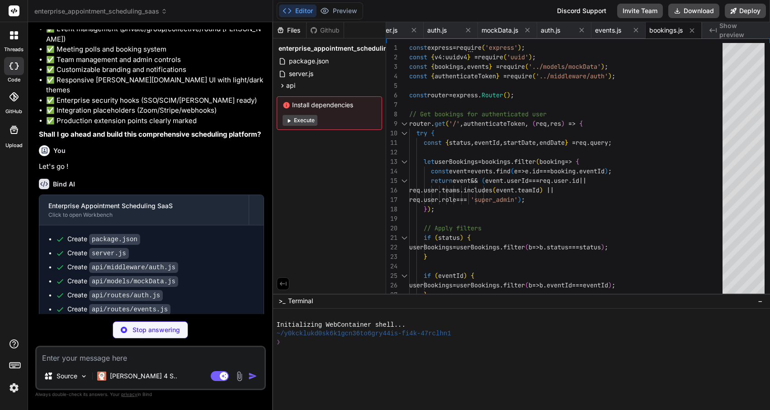
type textarea "x"
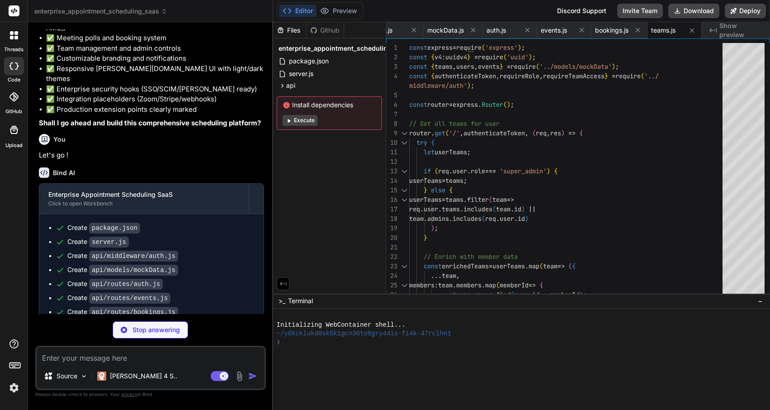
scroll to position [512, 0]
type textarea "x"
type textarea "module.exports = router;"
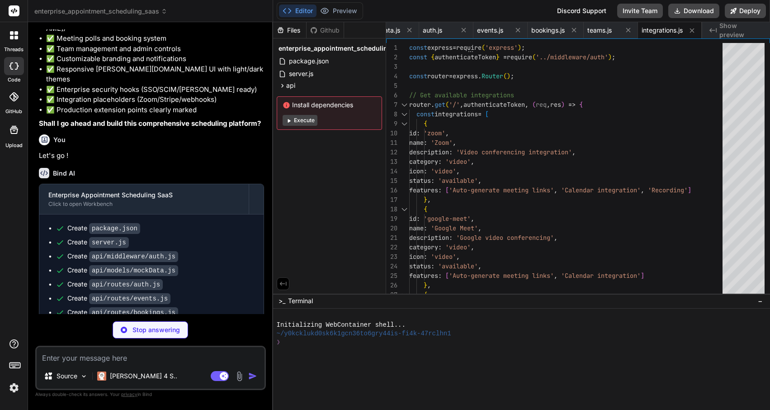
type textarea "x"
type textarea "return [headers, ...rows].join('\n'); } module.exports = router;"
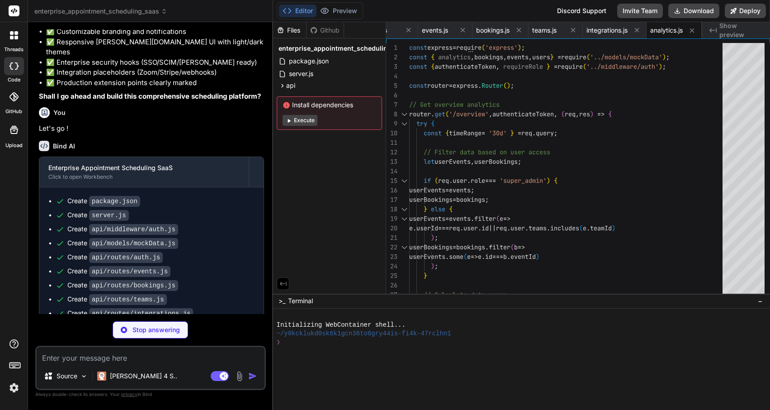
scroll to position [0, 0]
type textarea "x"
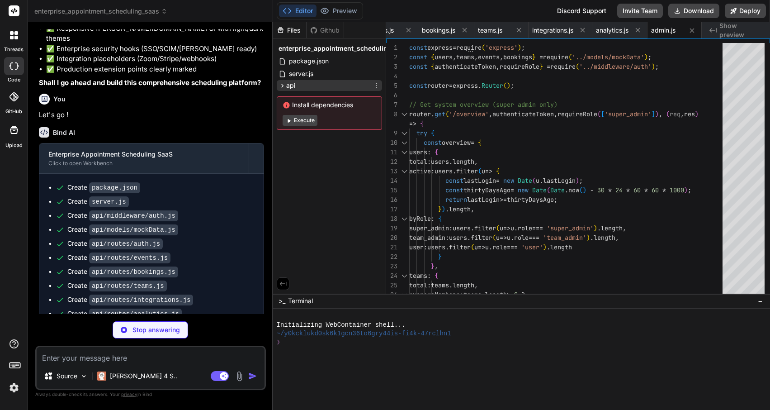
click at [281, 87] on icon at bounding box center [282, 86] width 2 height 4
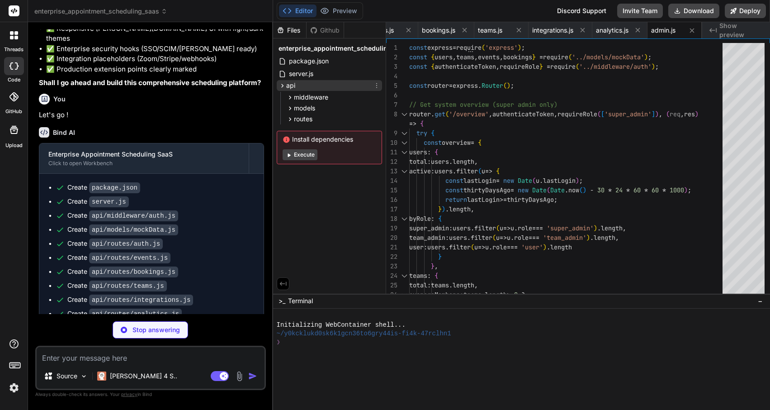
click at [281, 87] on icon at bounding box center [282, 86] width 2 height 4
type textarea "x"
type textarea "<script src="js/components/bookings.js"></script> <script src="js/components/te…"
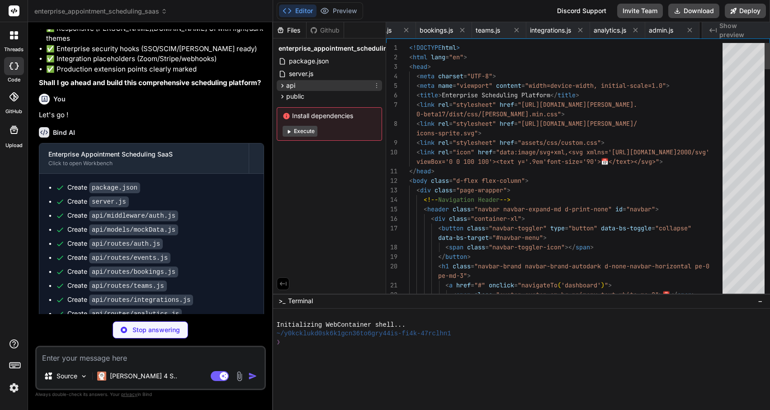
scroll to position [0, 363]
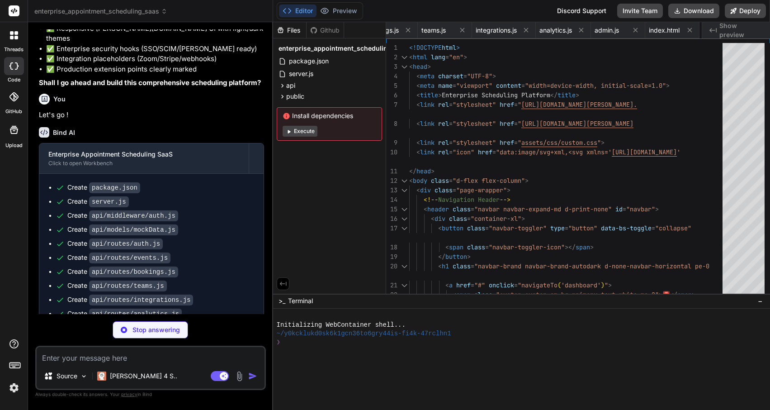
type textarea "x"
type textarea "*::after { animation-duration: 0.01ms !important; animation-iteration-count: 1 …"
type textarea "x"
type textarea "window.getRouteParam = getRouteParam; window.setRouteParam = setRouteParam;"
type textarea "x"
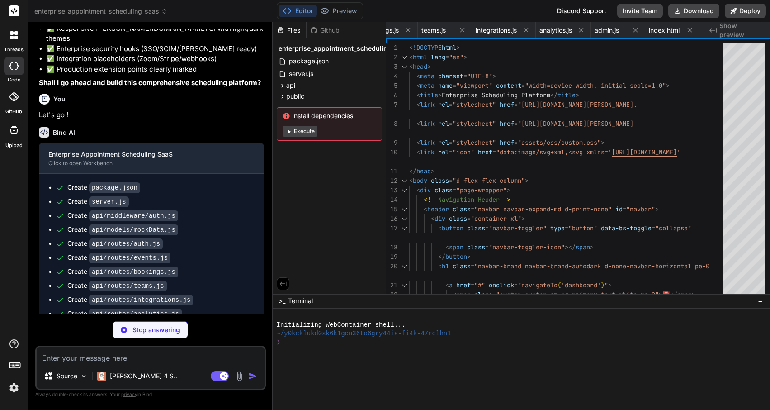
type textarea "}); // Export for global access window.toggleTheme = toggleTheme; window.getThe…"
type textarea "x"
type textarea "} }"
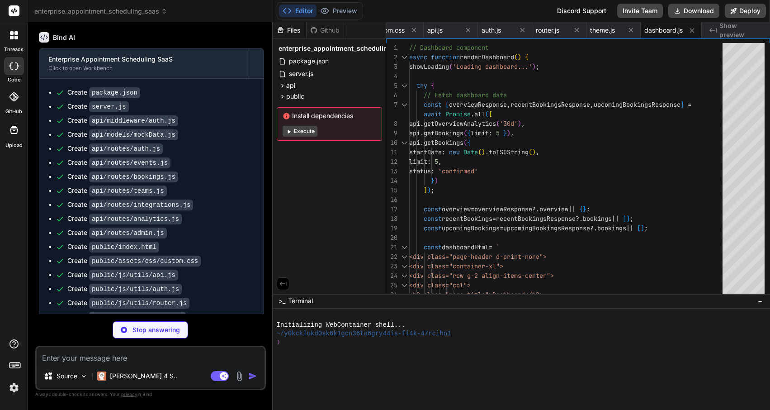
scroll to position [0, 0]
type textarea "x"
type textarea "window.editEvent = editEvent; window.cloneEvent = cloneEvent; window.deleteEven…"
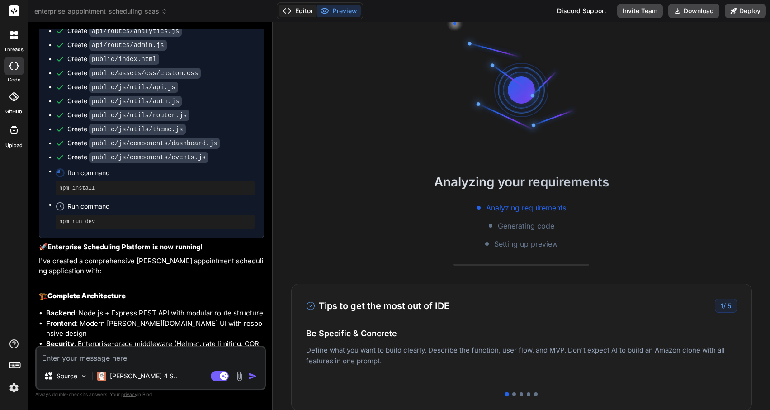
click at [303, 10] on button "Editor" at bounding box center [298, 11] width 38 height 13
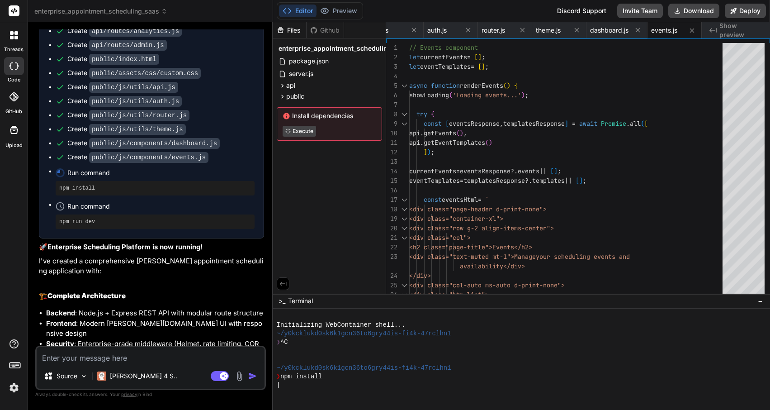
click at [737, 28] on span "Show preview" at bounding box center [740, 30] width 43 height 18
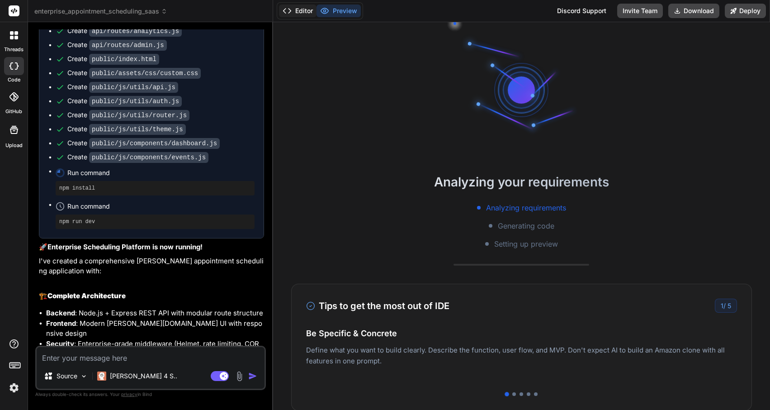
click at [294, 11] on button "Editor" at bounding box center [298, 11] width 38 height 13
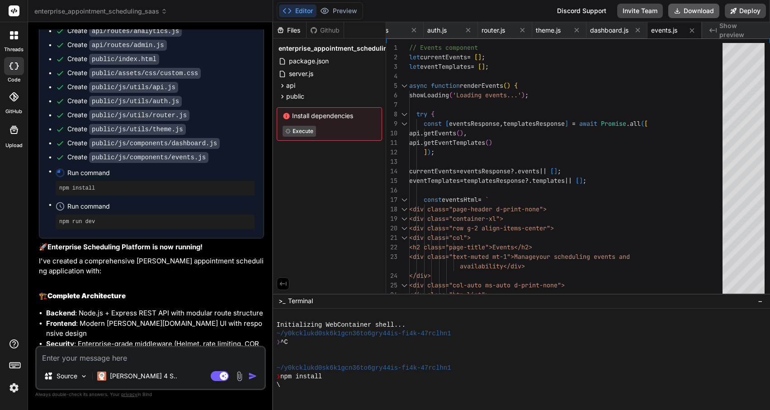
click at [703, 11] on button "Download" at bounding box center [693, 11] width 51 height 14
click at [367, 376] on div "❯ npm install" at bounding box center [517, 376] width 480 height 9
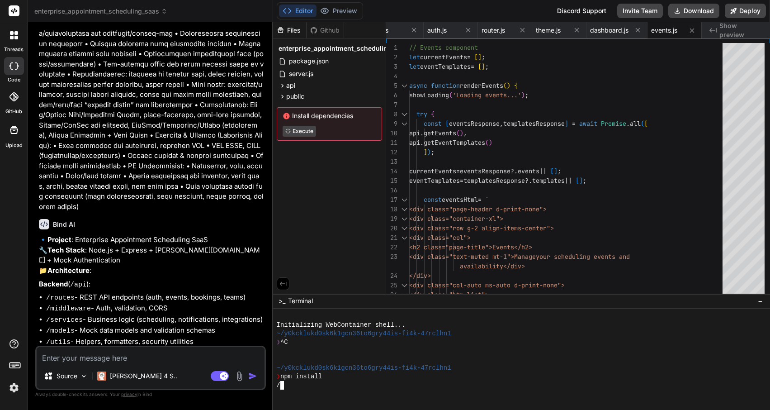
scroll to position [68, 0]
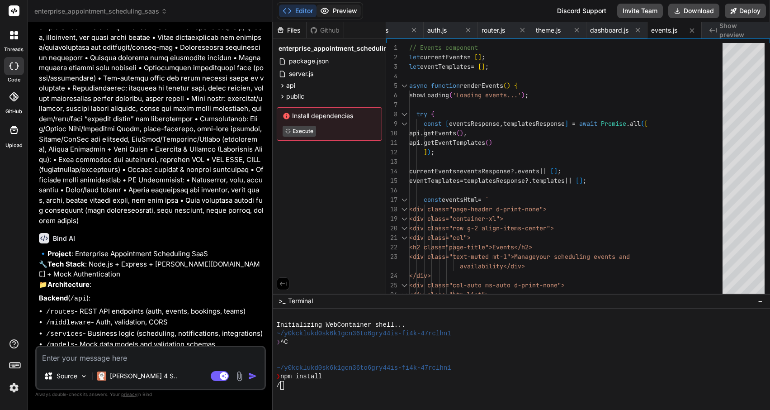
click at [337, 11] on button "Preview" at bounding box center [338, 11] width 44 height 13
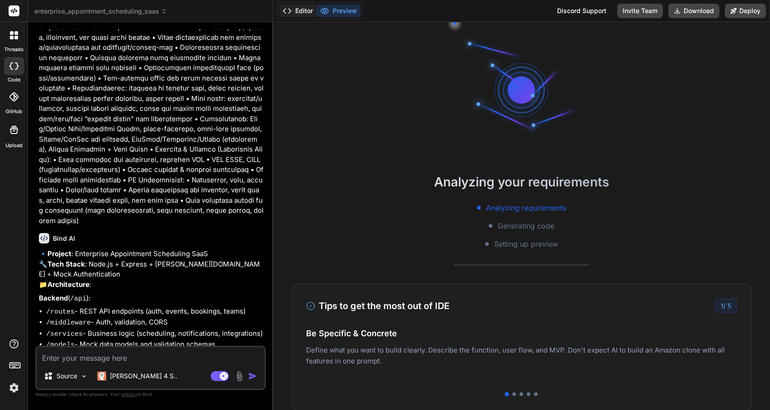
click at [299, 10] on button "Editor" at bounding box center [298, 11] width 38 height 13
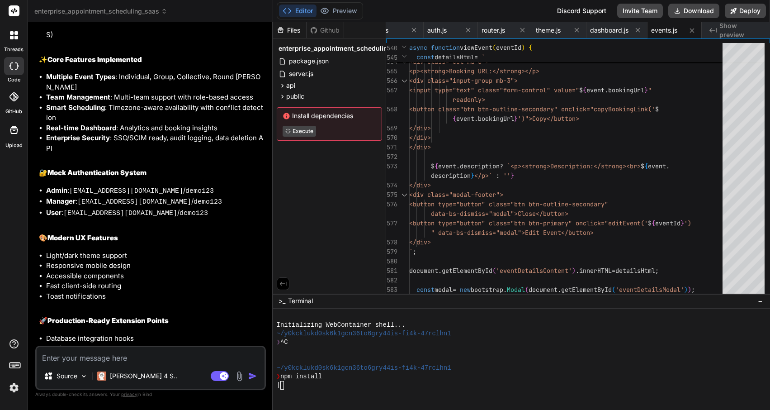
scroll to position [1153, 0]
drag, startPoint x: 73, startPoint y: 122, endPoint x: 141, endPoint y: 119, distance: 67.9
click at [141, 188] on code "[EMAIL_ADDRESS][DOMAIN_NAME]" at bounding box center [126, 192] width 114 height 8
copy li "[EMAIL_ADDRESS][DOMAIN_NAME]"
type textarea "x"
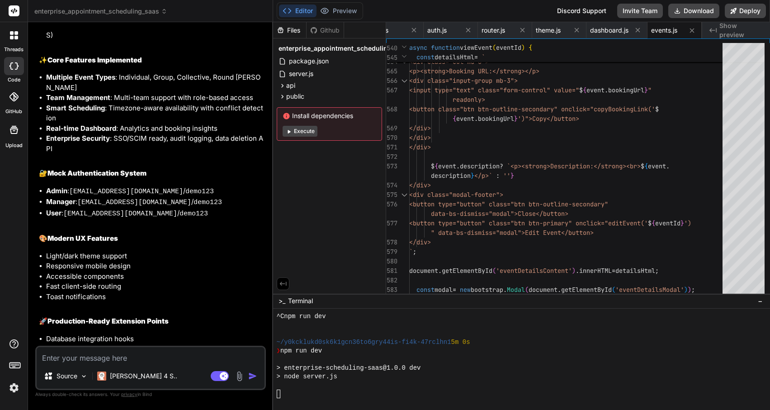
scroll to position [215, 0]
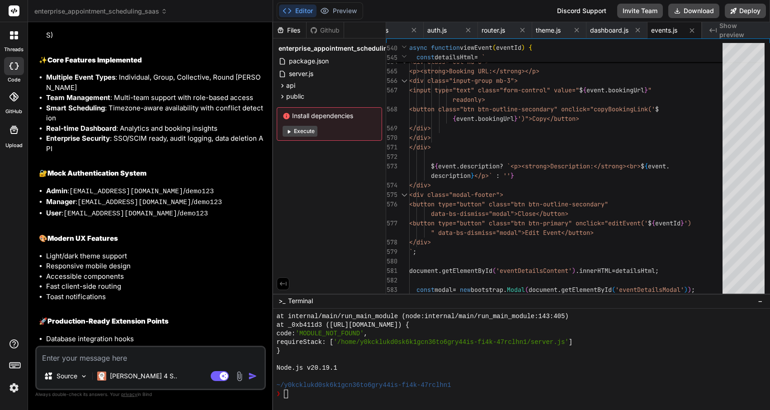
click at [351, 392] on div "❯" at bounding box center [517, 393] width 480 height 9
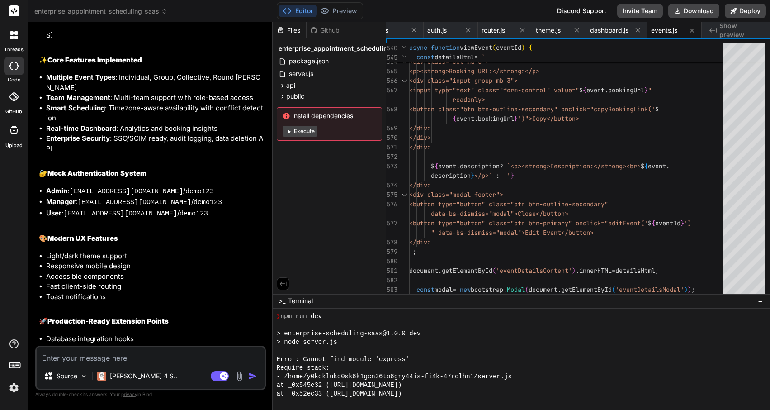
scroll to position [109, 0]
click at [300, 59] on span "package.json" at bounding box center [309, 61] width 42 height 11
type textarea ""body-parser": "^1.20.2" }, "devDependencies": {}, "keywords": ["scheduling", "…"
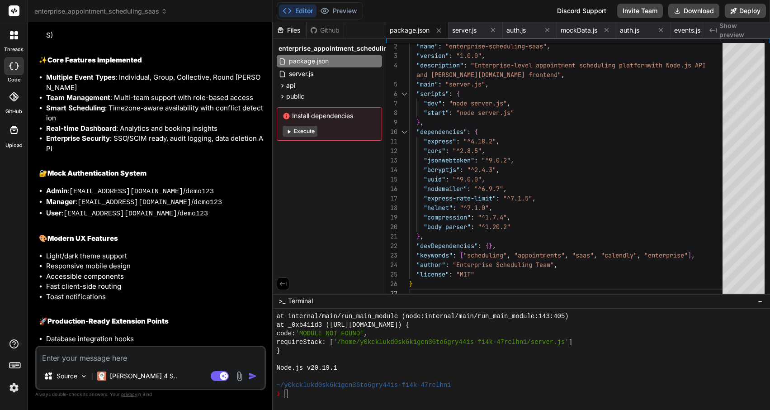
scroll to position [0, 0]
click at [321, 391] on div "❯" at bounding box center [517, 393] width 480 height 9
click at [302, 131] on button "Execute" at bounding box center [300, 131] width 35 height 11
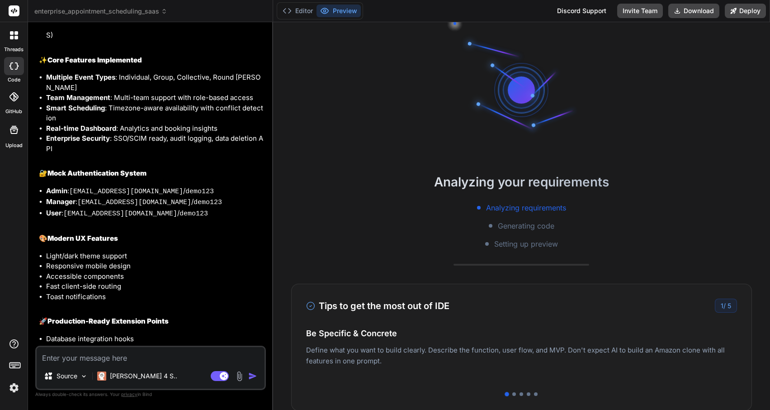
scroll to position [258, 0]
click at [307, 12] on button "Editor" at bounding box center [298, 11] width 38 height 13
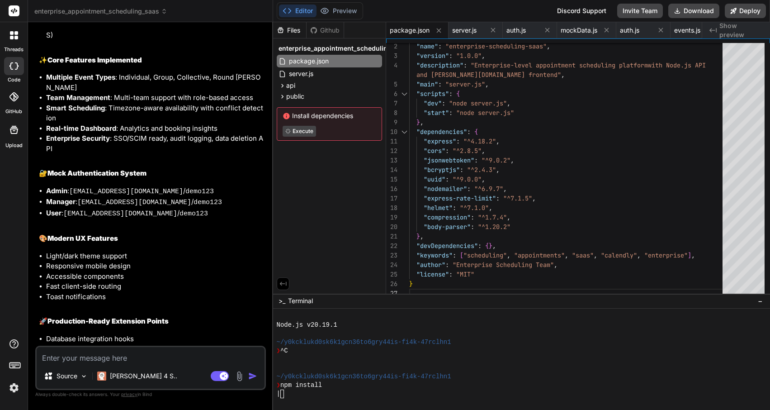
scroll to position [0, 0]
drag, startPoint x: 73, startPoint y: 122, endPoint x: 142, endPoint y: 119, distance: 68.8
click at [142, 188] on code "[EMAIL_ADDRESS][DOMAIN_NAME]" at bounding box center [126, 192] width 114 height 8
copy li "[EMAIL_ADDRESS][DOMAIN_NAME]"
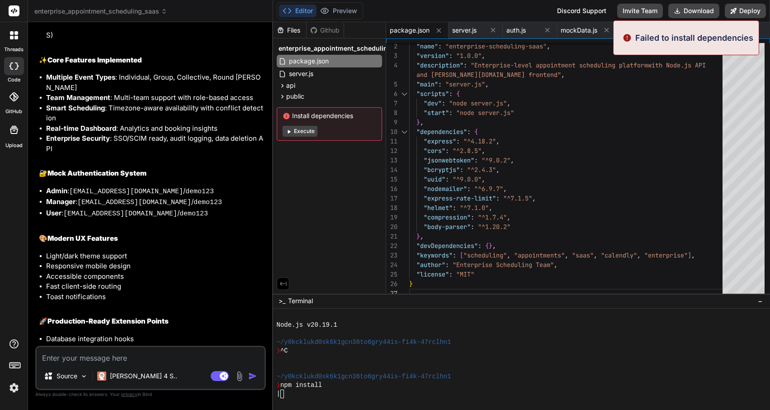
type textarea "x"
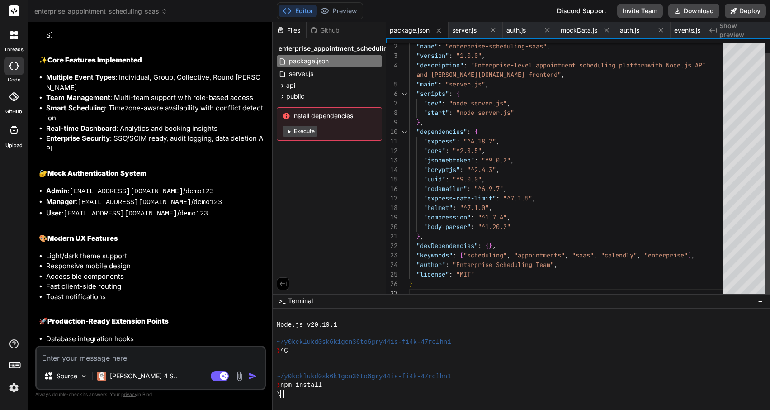
type textarea ""dependencies": { "express": "^4.18.2", "cors": "^2.8.5", "jsonwebtoken": "^9.0…"
click at [596, 165] on div ""bcryptjs" : "^2.4.3" ," at bounding box center [568, 169] width 319 height 9
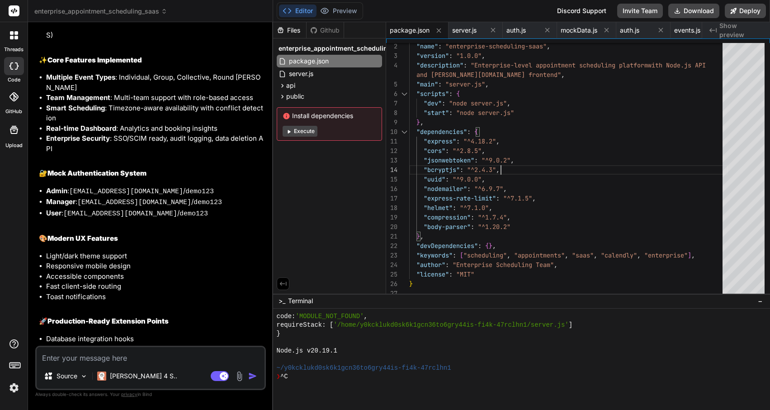
scroll to position [258, 0]
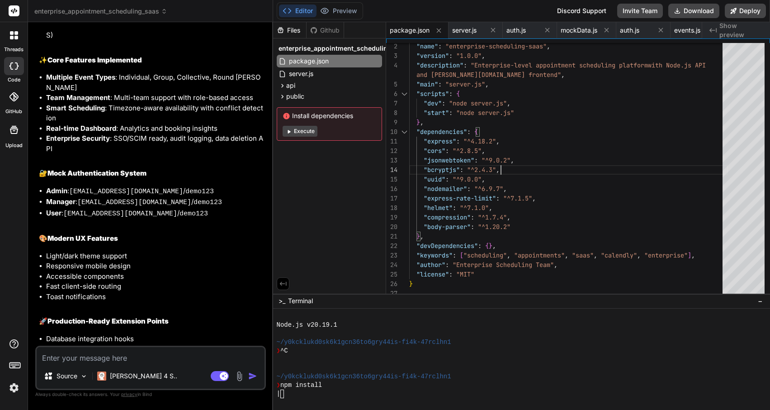
click at [330, 152] on div "Files Github enterprise_appointment_scheduling_saas package.json server.js api …" at bounding box center [329, 157] width 113 height 271
click at [349, 4] on div "Editor Preview" at bounding box center [320, 10] width 86 height 17
click at [345, 9] on button "Preview" at bounding box center [338, 11] width 44 height 13
click at [448, 388] on div "❯ npm install" at bounding box center [517, 385] width 480 height 9
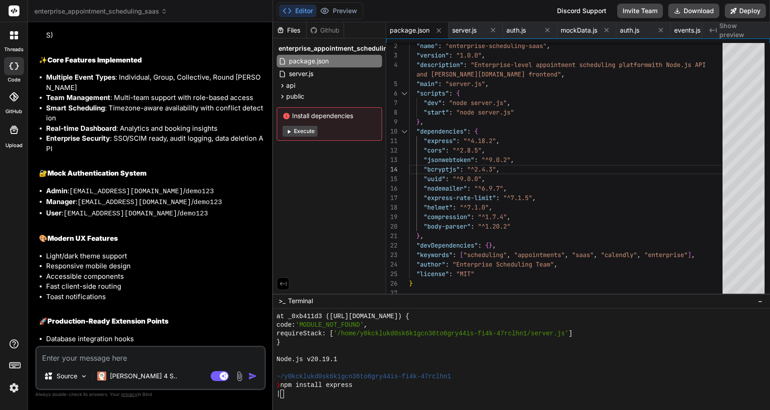
click at [325, 36] on div "Files Github" at bounding box center [308, 30] width 71 height 16
click at [325, 29] on div "Github" at bounding box center [325, 30] width 37 height 9
click at [297, 29] on div "Files" at bounding box center [289, 30] width 33 height 9
click at [301, 65] on span "package.json" at bounding box center [309, 61] width 42 height 11
click at [573, 368] on div at bounding box center [517, 367] width 480 height 9
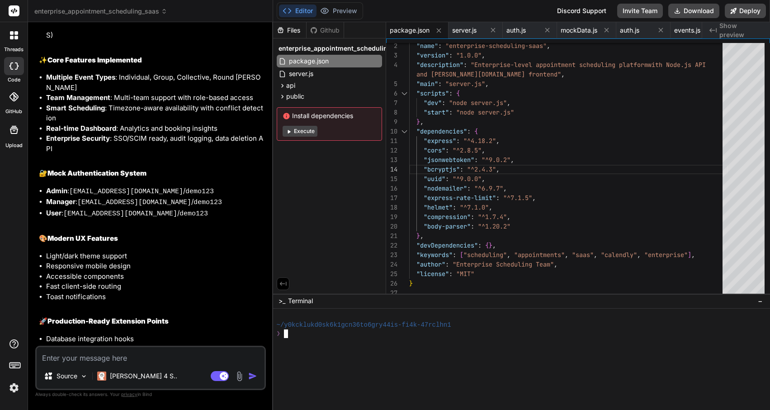
click at [339, 253] on div "Files Github enterprise_appointment_scheduling_saas package.json server.js api …" at bounding box center [329, 157] width 113 height 271
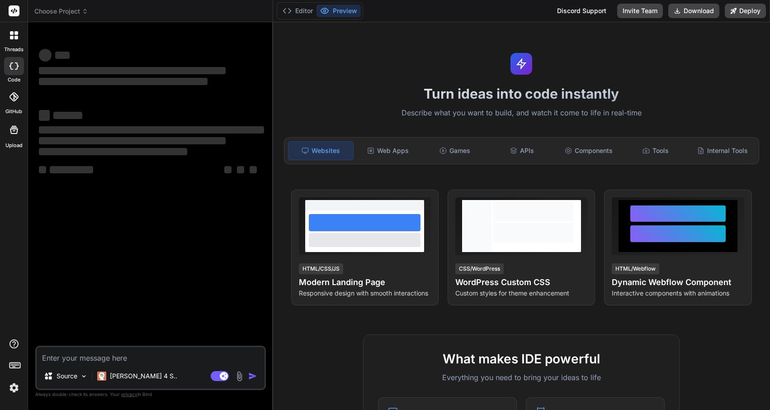
click at [64, 15] on span "Choose Project" at bounding box center [61, 11] width 54 height 9
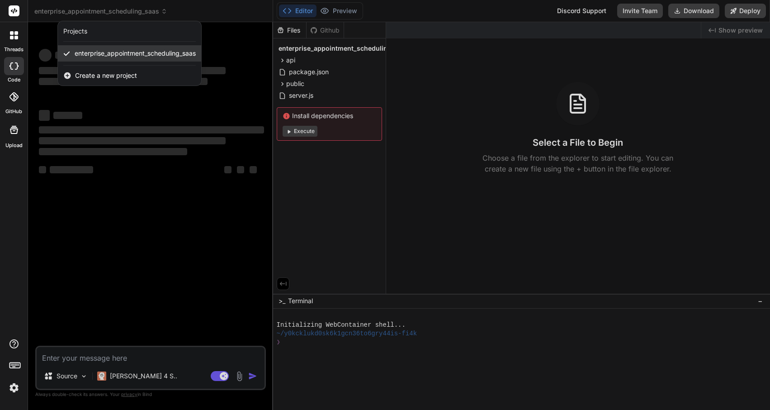
click at [93, 52] on span "enterprise_appointment_scheduling_saas" at bounding box center [135, 53] width 121 height 9
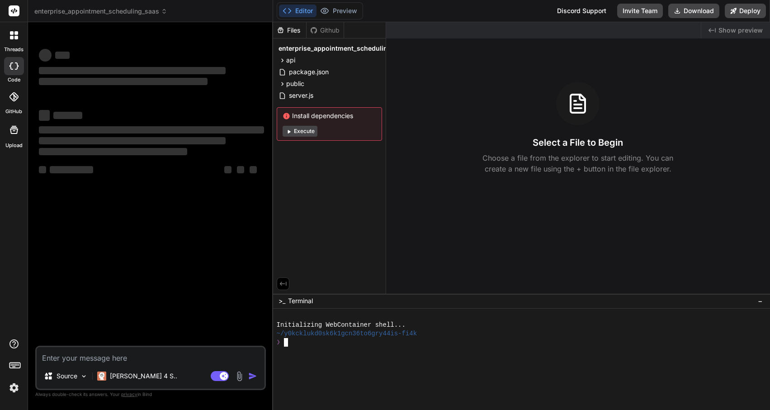
click at [322, 344] on div "❯" at bounding box center [517, 342] width 480 height 9
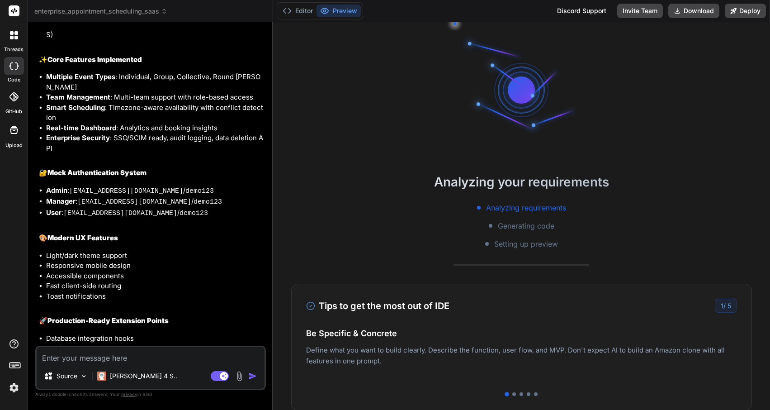
scroll to position [1153, 0]
click at [290, 11] on polyline at bounding box center [289, 11] width 2 height 5
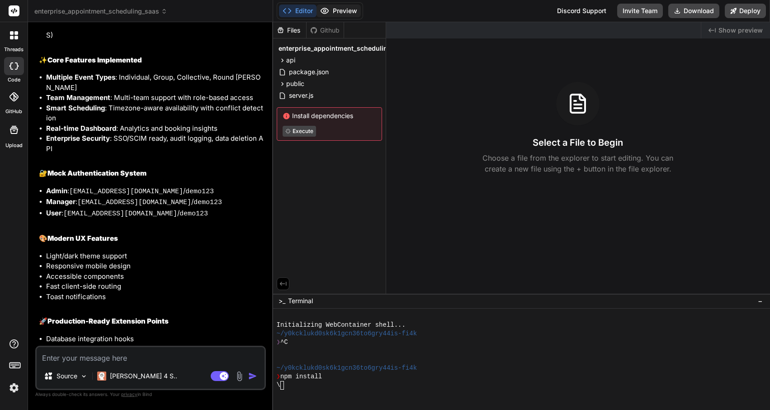
click at [330, 12] on button "Preview" at bounding box center [338, 11] width 44 height 13
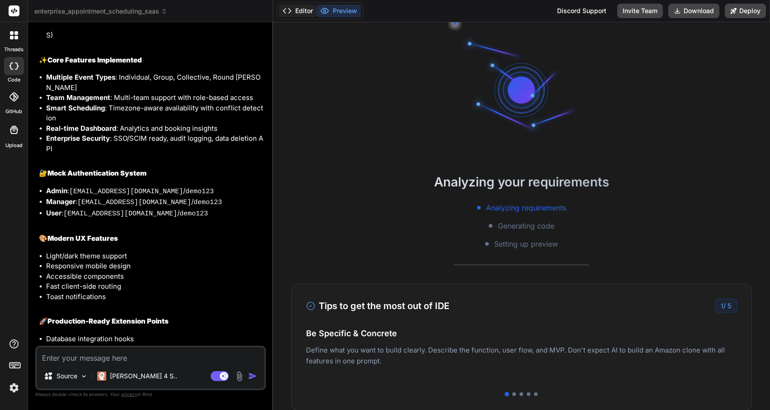
click at [305, 16] on button "Editor" at bounding box center [298, 11] width 38 height 13
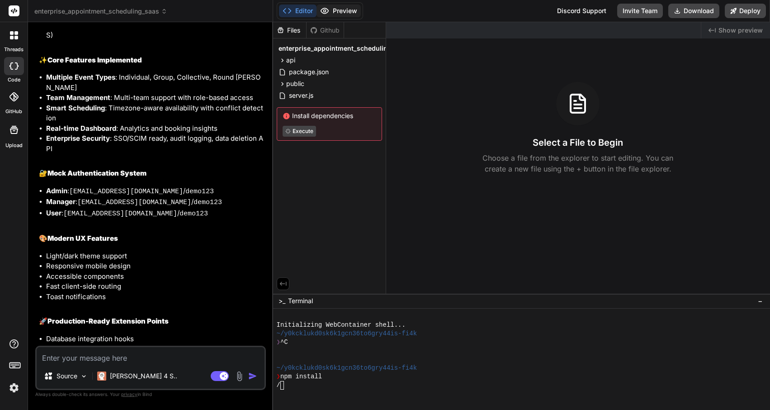
click at [333, 16] on button "Preview" at bounding box center [338, 11] width 44 height 13
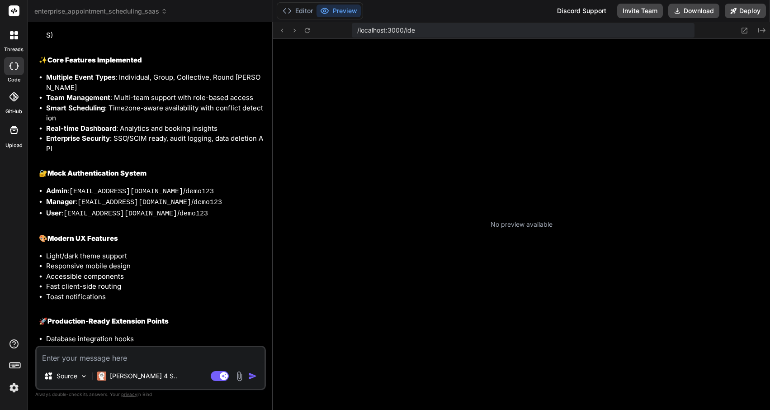
type textarea "x"
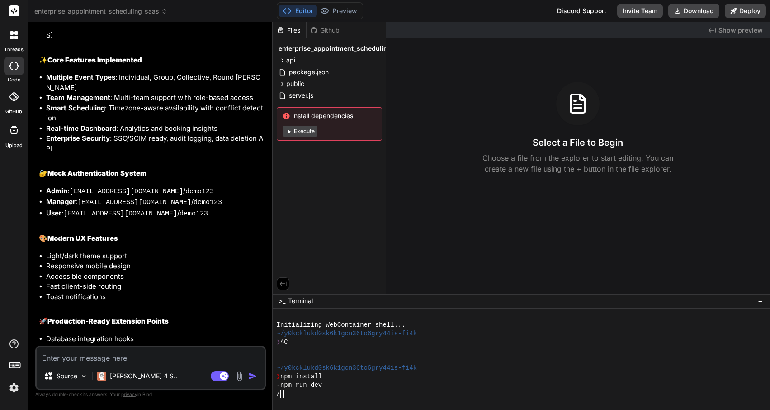
scroll to position [0, 0]
click at [363, 381] on div "-npm run dev" at bounding box center [517, 385] width 480 height 9
click at [349, 397] on div "-" at bounding box center [517, 393] width 480 height 9
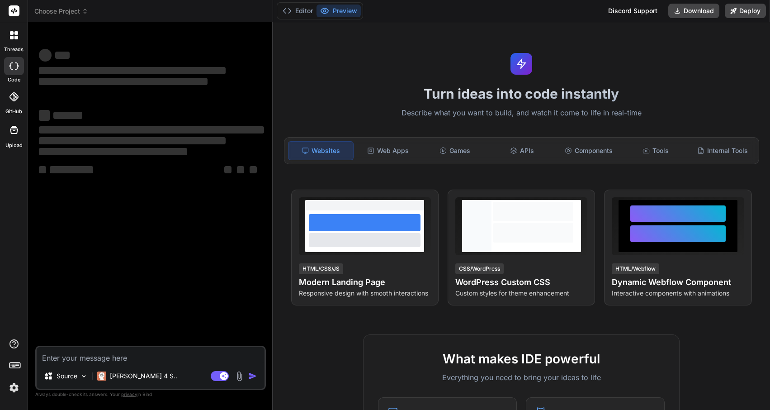
click at [15, 383] on img at bounding box center [13, 387] width 15 height 15
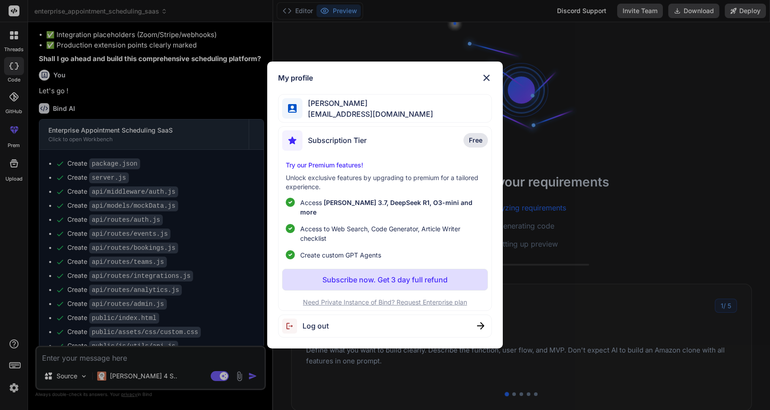
click at [319, 320] on span "Log out" at bounding box center [315, 325] width 26 height 11
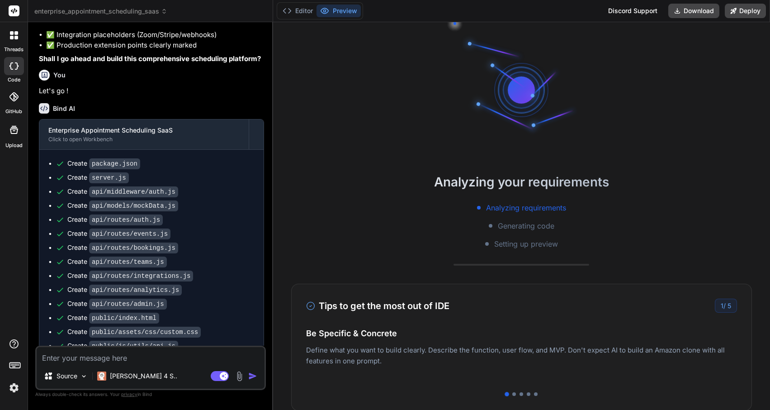
type textarea "x"
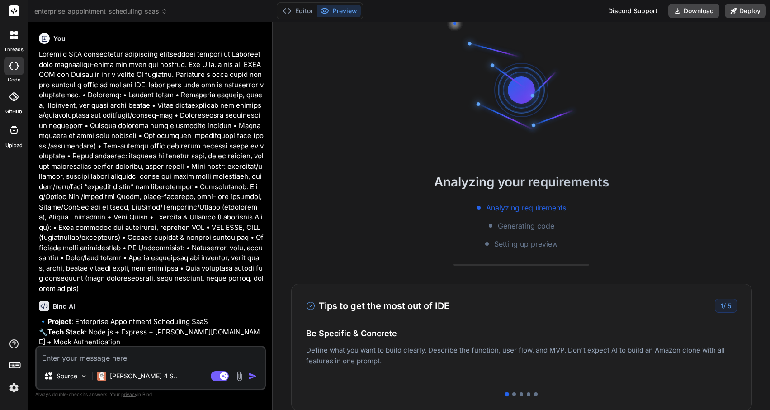
scroll to position [60, 0]
